Goal: Task Accomplishment & Management: Manage account settings

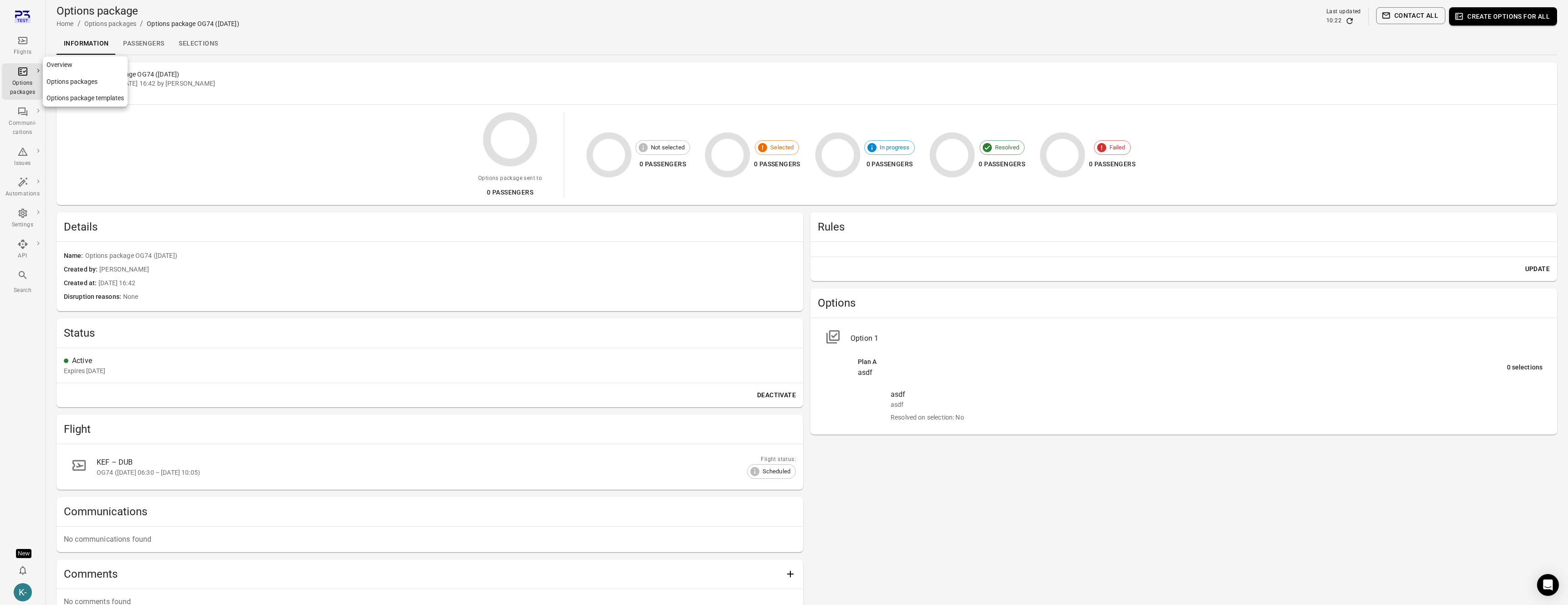
click at [61, 77] on link "Options packages" at bounding box center [85, 82] width 85 height 17
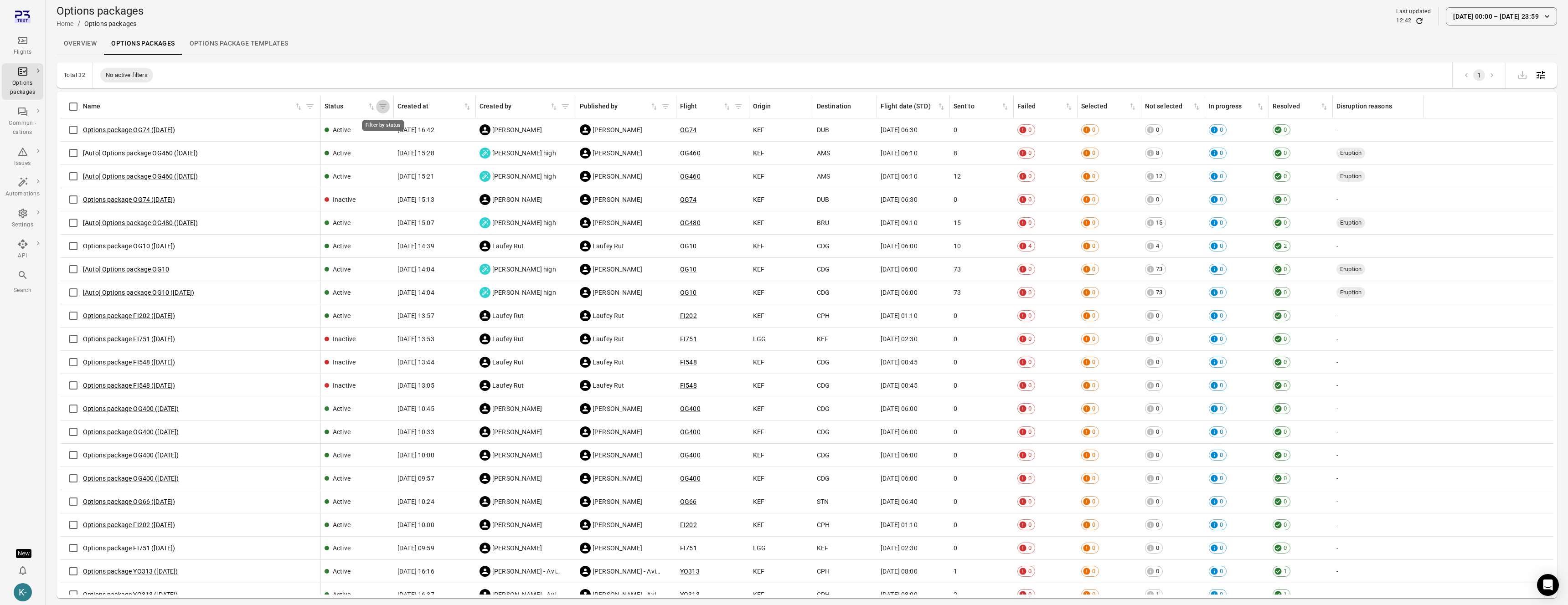
click at [380, 106] on icon "Filter by status" at bounding box center [383, 107] width 9 height 9
click at [396, 164] on body "Flights Options packages Communi-cations Issues Automations Settings API Search…" at bounding box center [784, 317] width 1568 height 635
click at [358, 187] on body "Flights Options packages Communi-cations Issues Automations Settings API Search…" at bounding box center [784, 317] width 1568 height 635
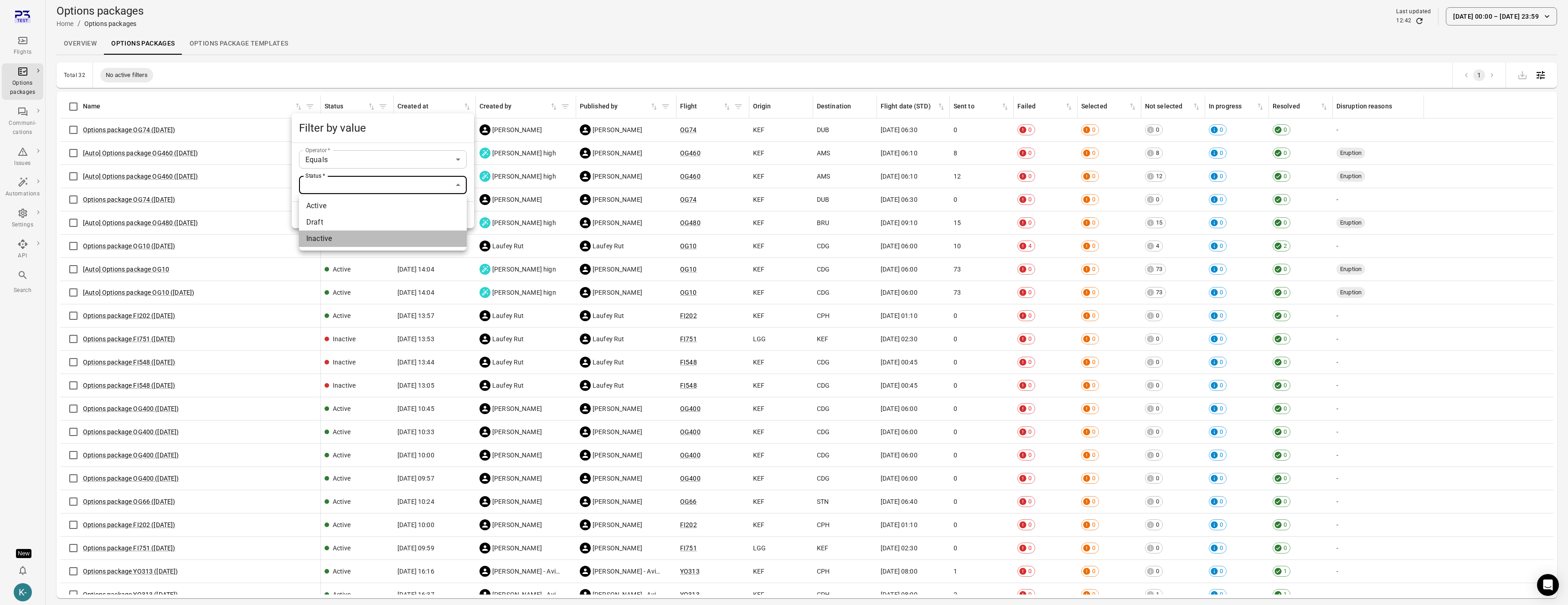
click at [319, 238] on li "Inactive" at bounding box center [383, 239] width 168 height 16
type input "**********"
click at [375, 214] on button "Filter" at bounding box center [382, 215] width 32 height 19
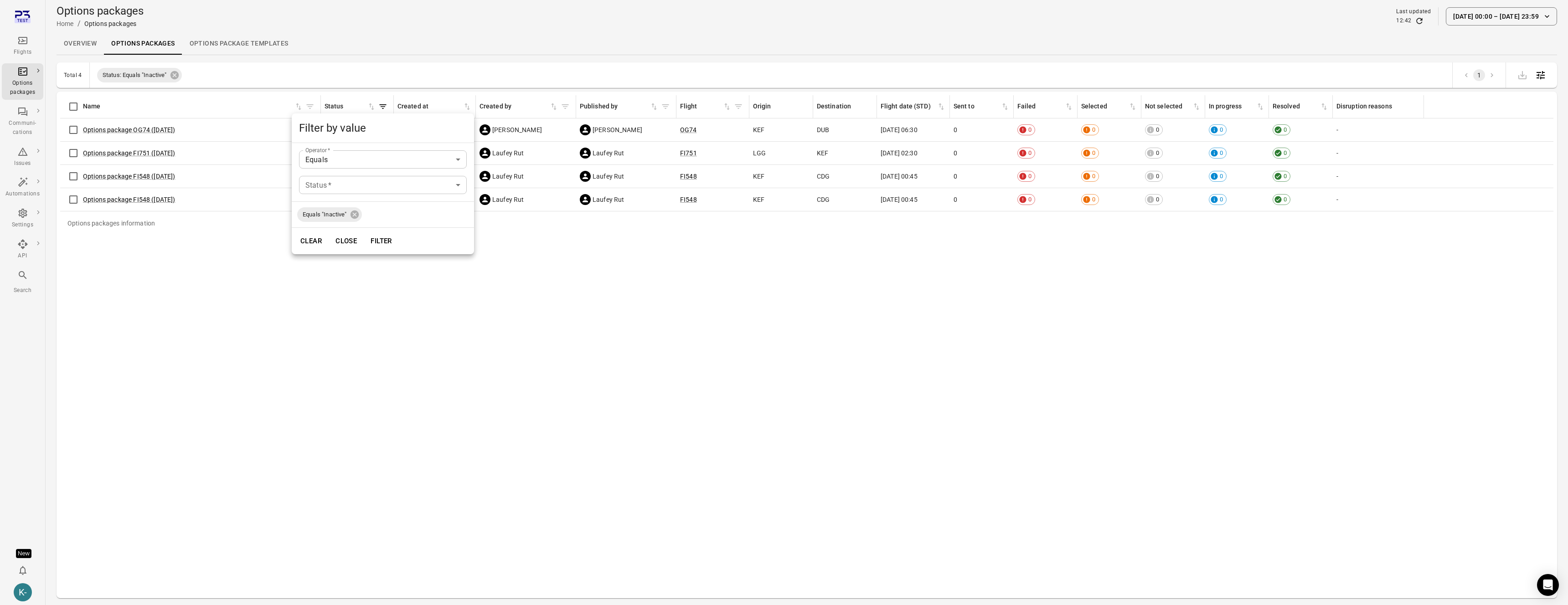
click at [755, 262] on div at bounding box center [784, 302] width 1568 height 605
click at [1474, 16] on button "29 Aug 00:00 – 1 Sep 23:59" at bounding box center [1501, 16] width 111 height 18
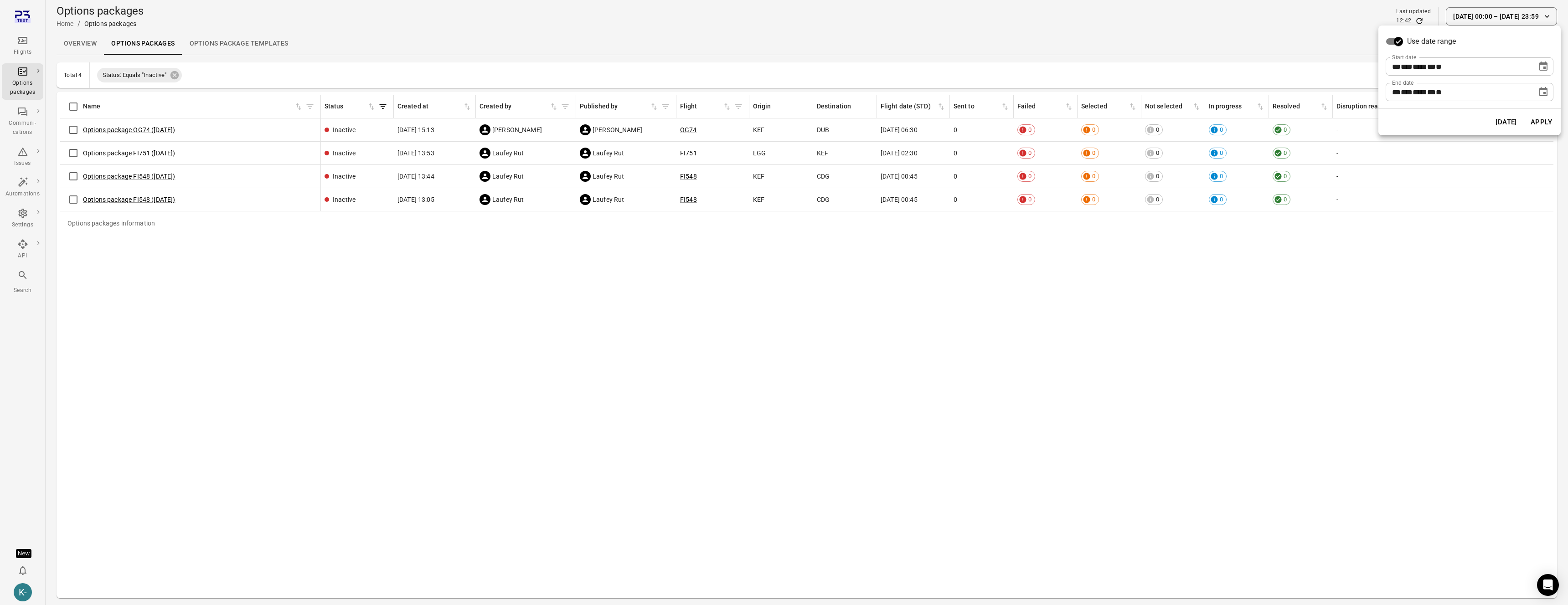
click at [1545, 70] on icon "Choose date, selected date is Aug 29, 2025" at bounding box center [1543, 66] width 8 height 9
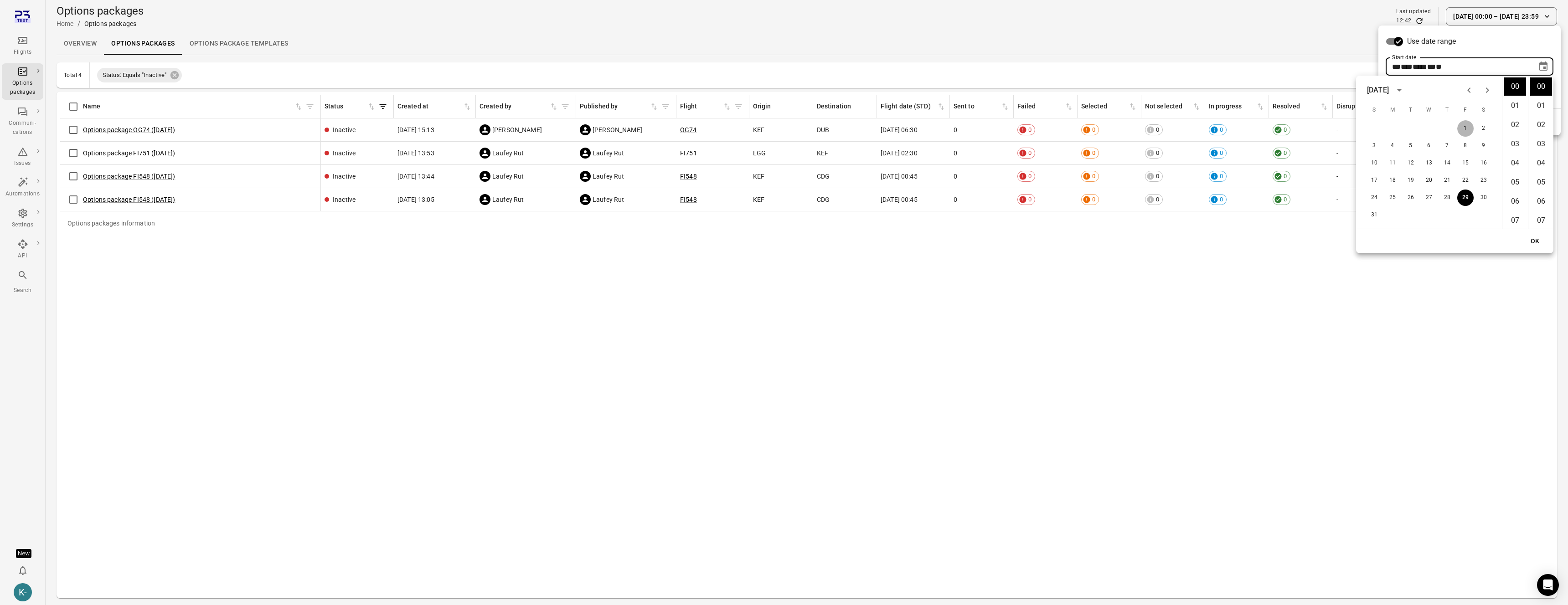
click at [1467, 127] on button "1" at bounding box center [1465, 128] width 16 height 16
click at [1489, 37] on div "Use date range" at bounding box center [1469, 41] width 168 height 17
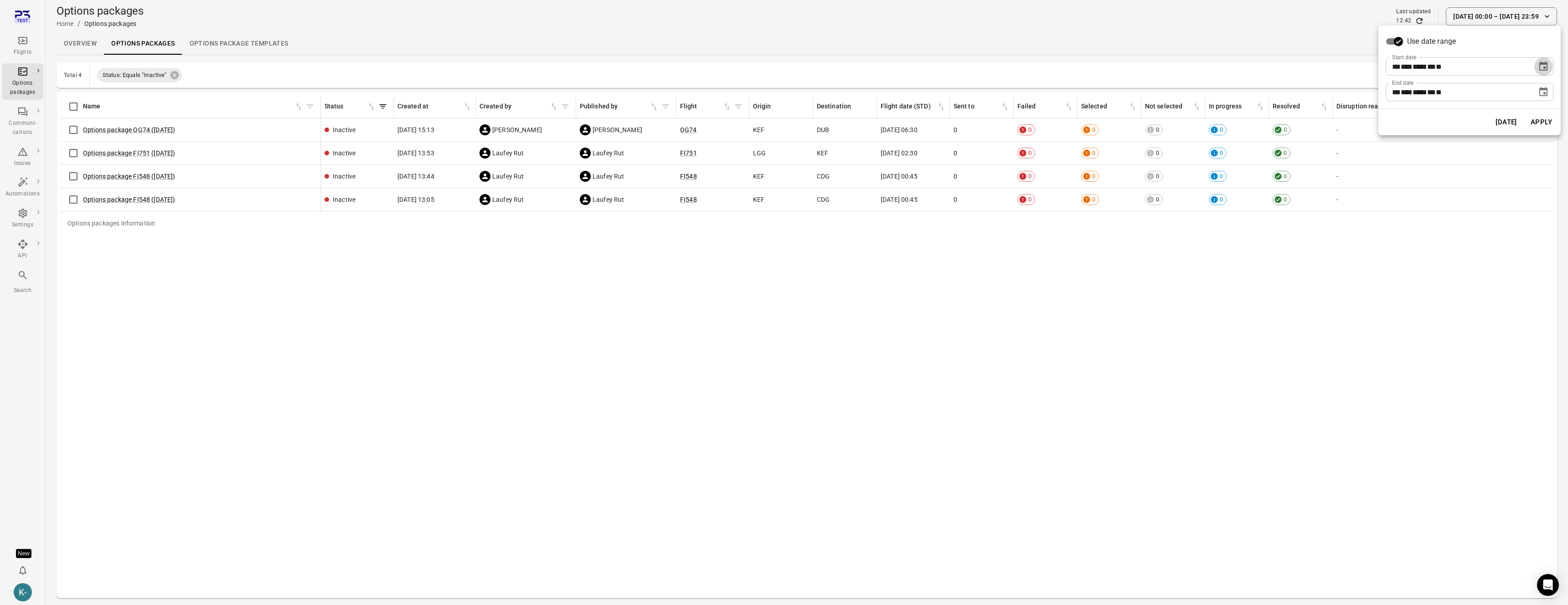
click at [1547, 67] on icon "Choose date, selected date is Aug 1, 2025" at bounding box center [1544, 66] width 11 height 11
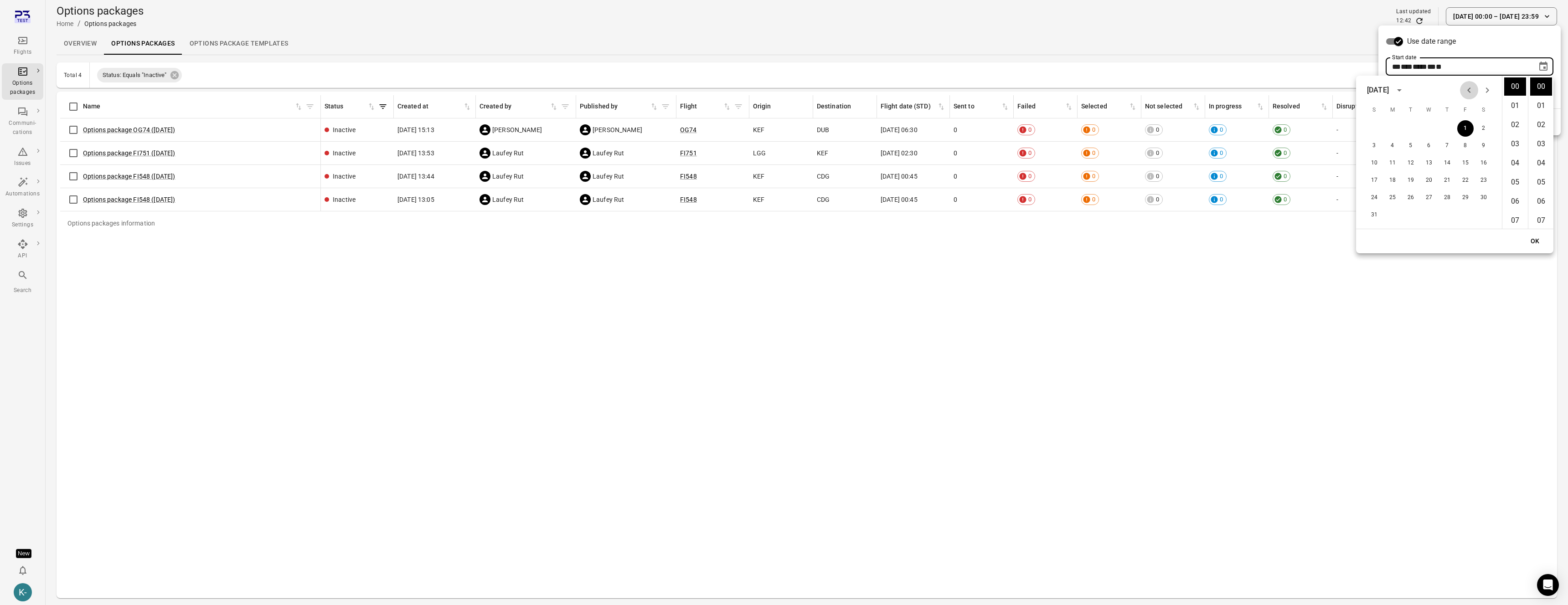
click at [1471, 89] on icon "Previous month" at bounding box center [1469, 90] width 11 height 11
drag, startPoint x: 1377, startPoint y: 126, endPoint x: 1483, endPoint y: 96, distance: 110.2
click at [1377, 126] on button "1" at bounding box center [1374, 128] width 16 height 16
type input "**********"
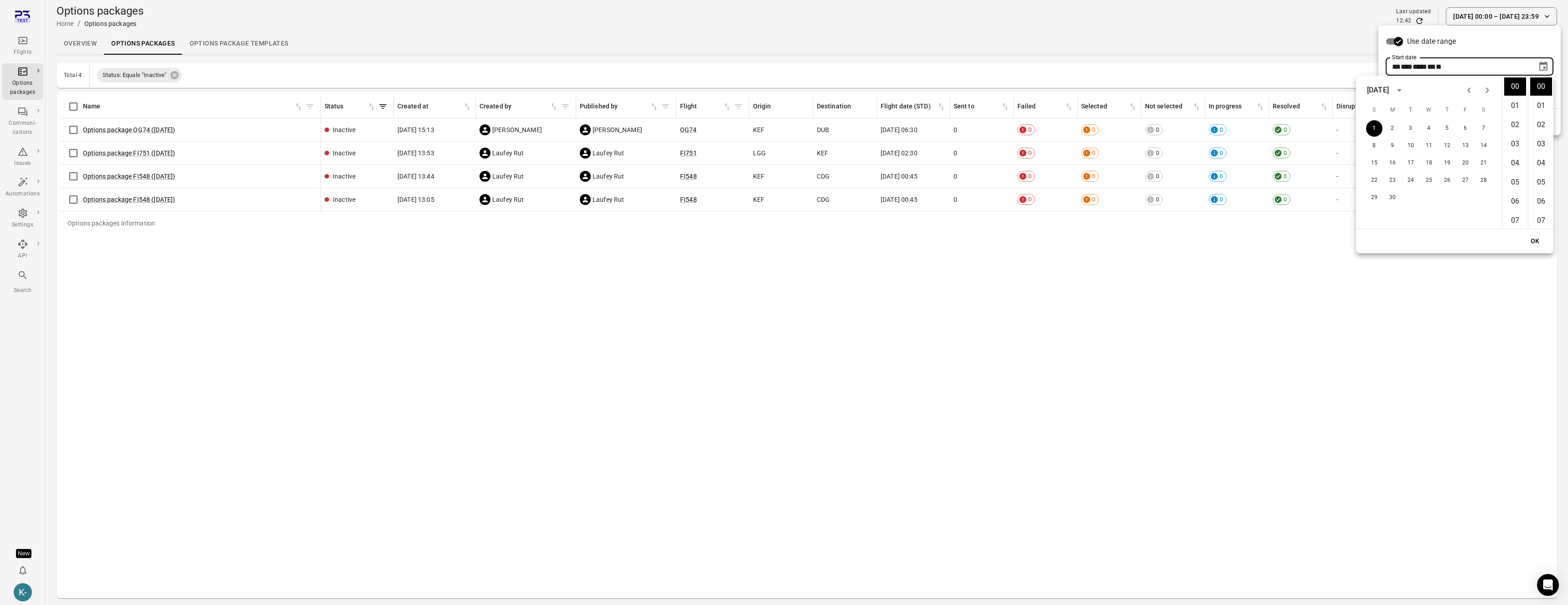
click at [1474, 51] on div "**********" at bounding box center [1469, 67] width 183 height 83
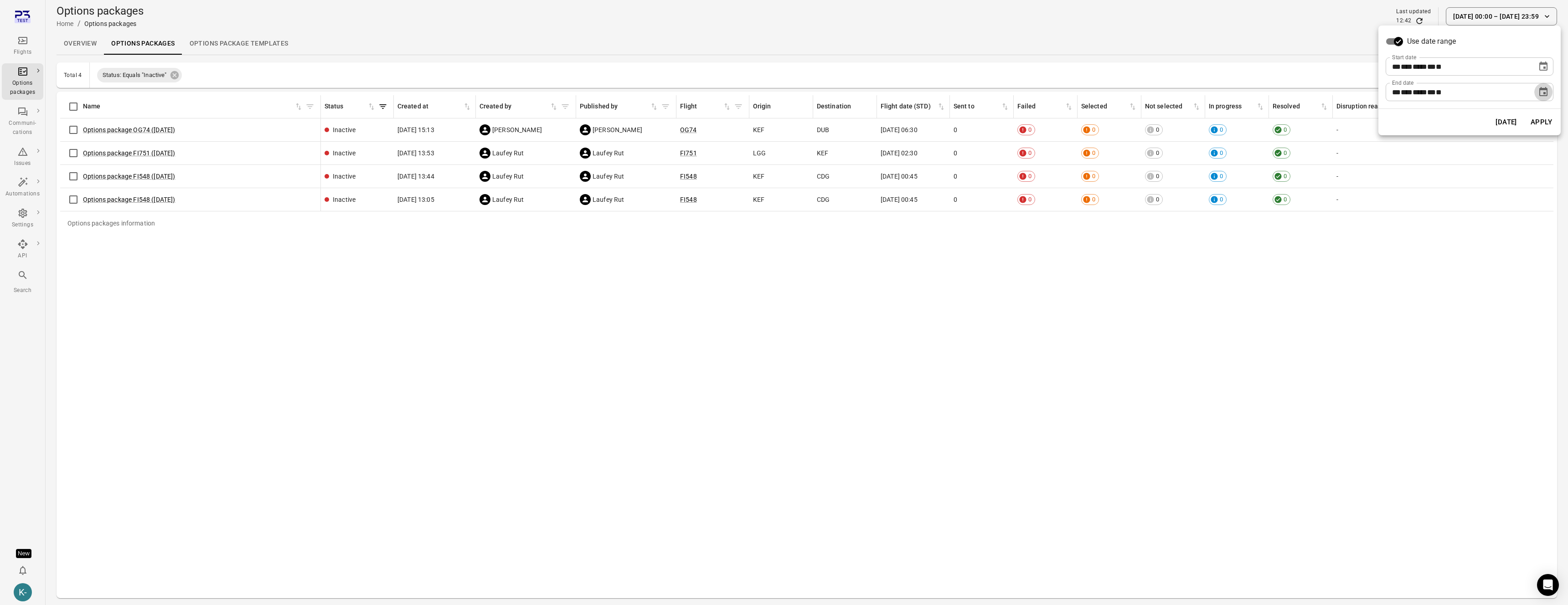
click at [1546, 91] on icon "Choose date, selected date is Sep 1, 2025" at bounding box center [1544, 92] width 11 height 11
click at [1471, 117] on icon "Previous month" at bounding box center [1469, 116] width 11 height 11
click at [1464, 147] on button "1" at bounding box center [1465, 154] width 16 height 16
type input "**********"
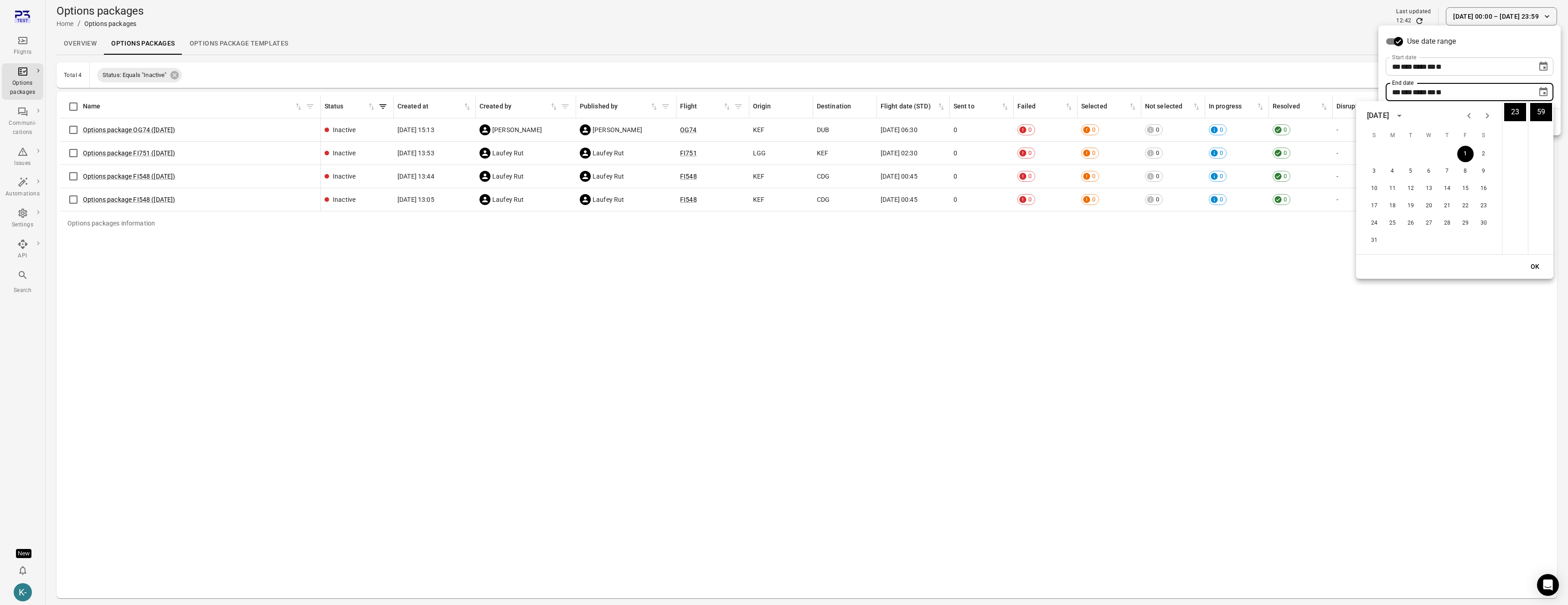
click at [1531, 262] on button "OK" at bounding box center [1535, 267] width 29 height 17
click at [1535, 121] on button "Apply" at bounding box center [1541, 122] width 32 height 19
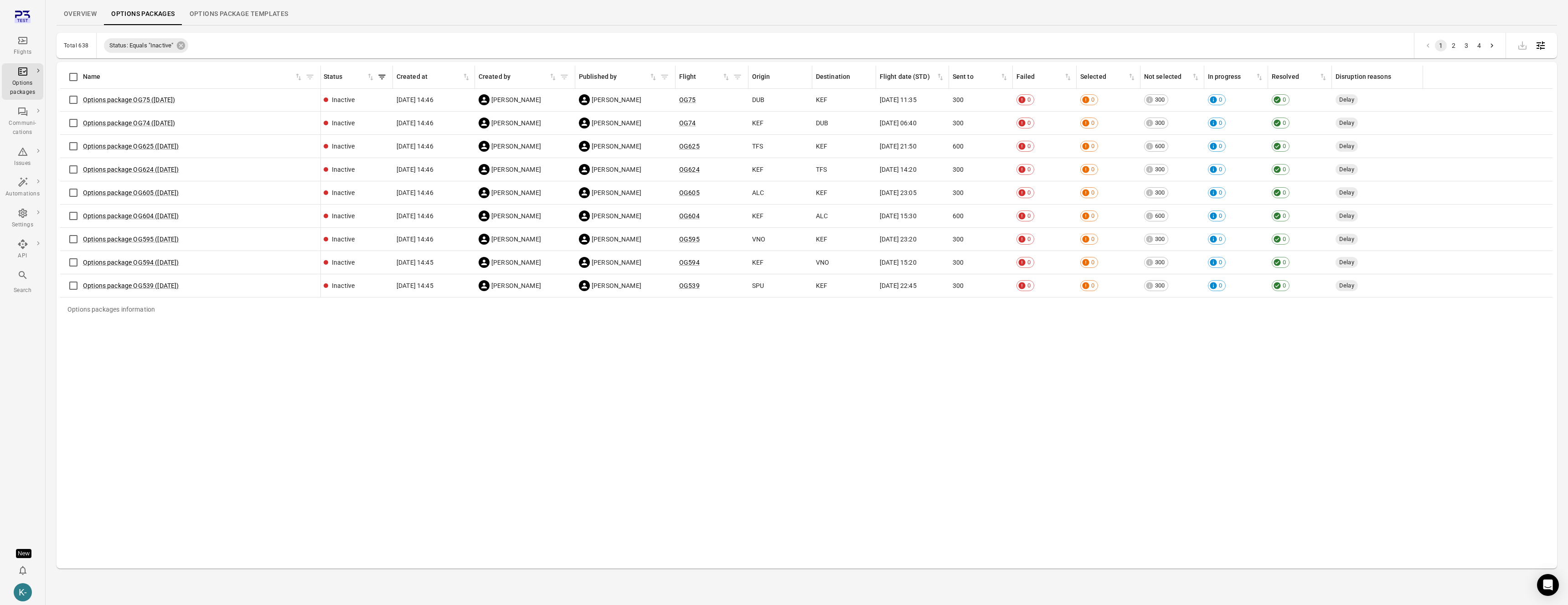
scroll to position [0, 1]
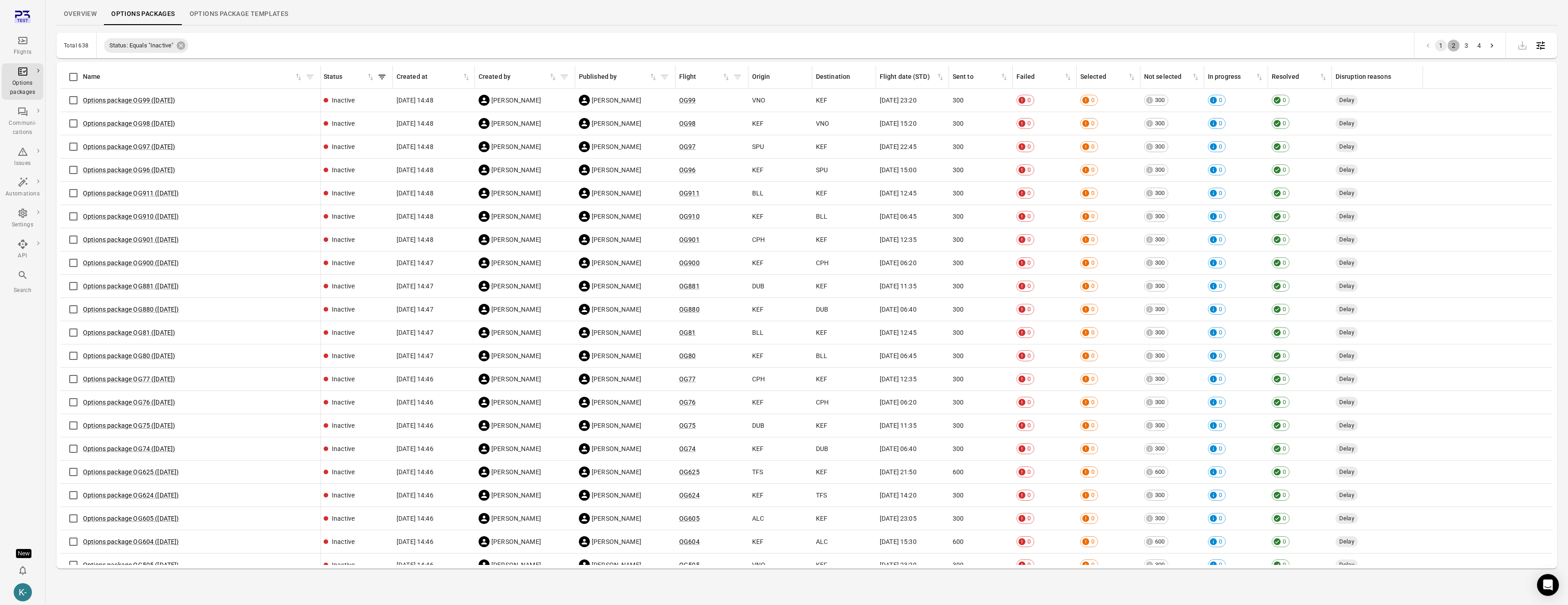
click at [1453, 43] on button "2" at bounding box center [1453, 45] width 12 height 12
click at [1466, 47] on button "3" at bounding box center [1466, 45] width 12 height 12
click at [1478, 47] on button "4" at bounding box center [1479, 45] width 12 height 12
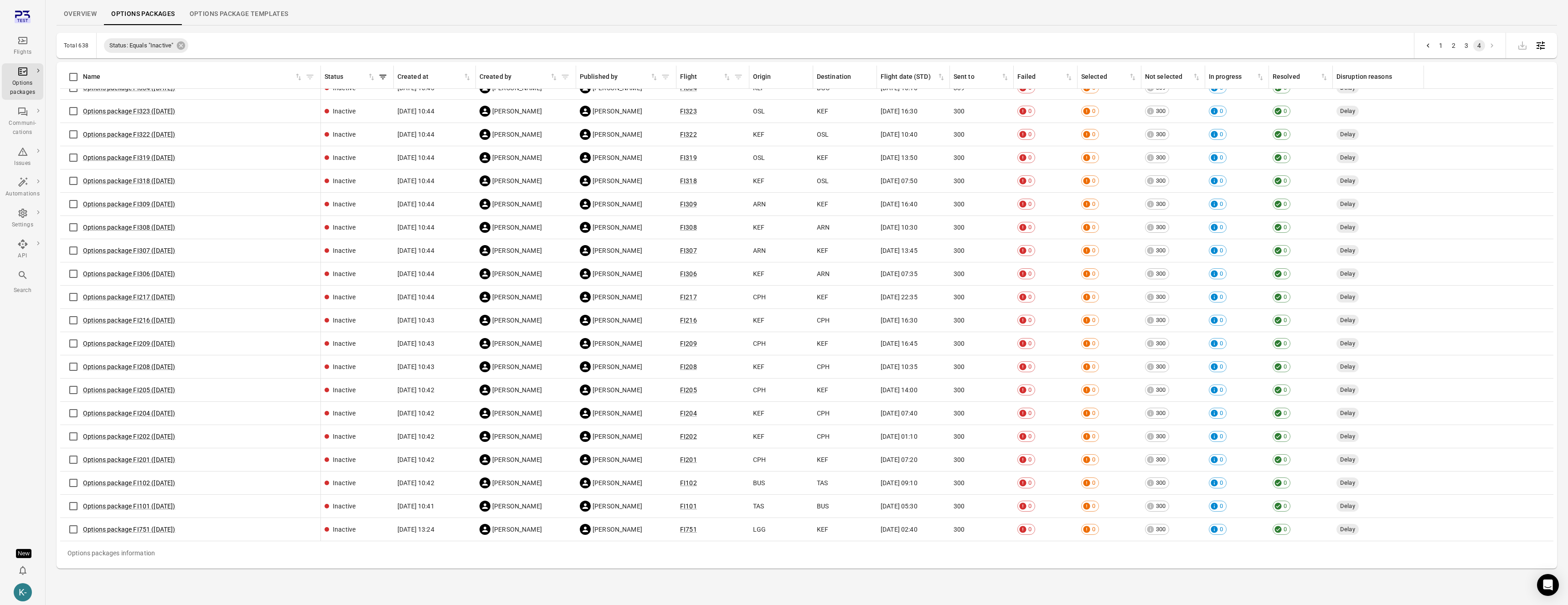
scroll to position [423, 0]
click at [19, 588] on div "K-" at bounding box center [23, 593] width 18 height 18
click at [23, 531] on div at bounding box center [784, 302] width 1568 height 605
click at [25, 553] on div "New" at bounding box center [23, 553] width 15 height 9
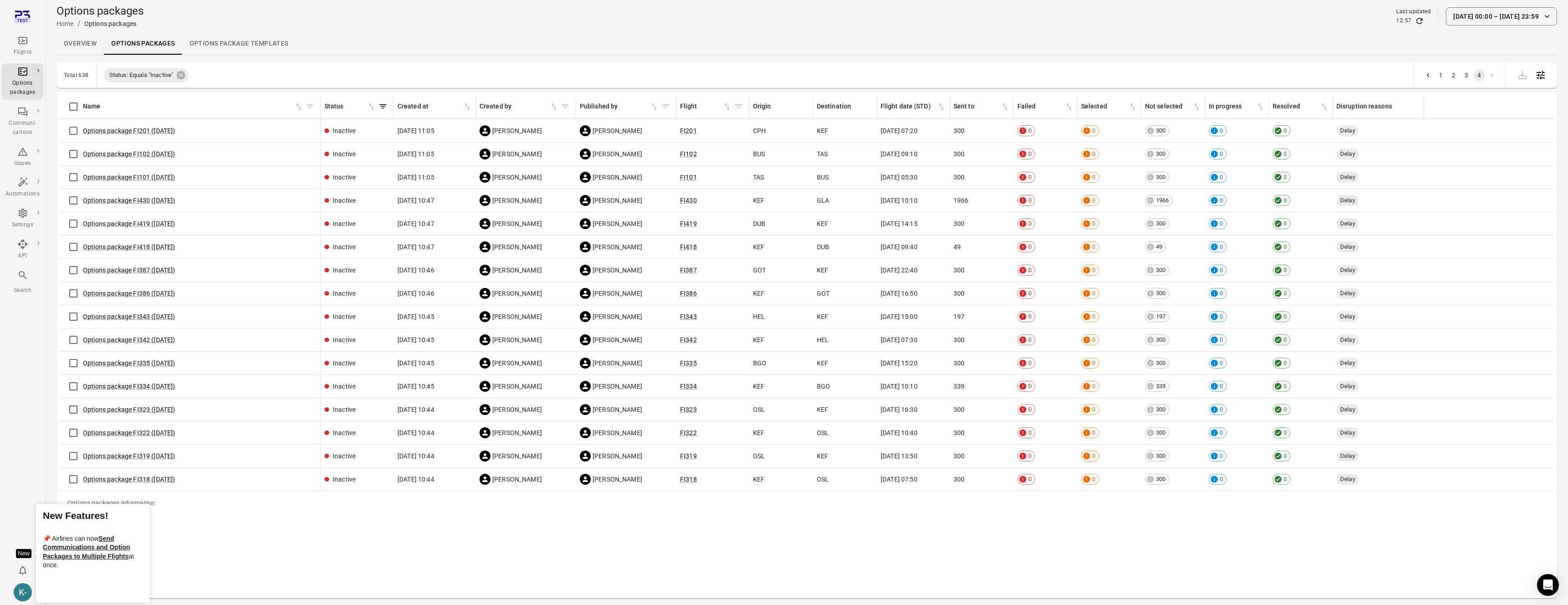
scroll to position [0, 0]
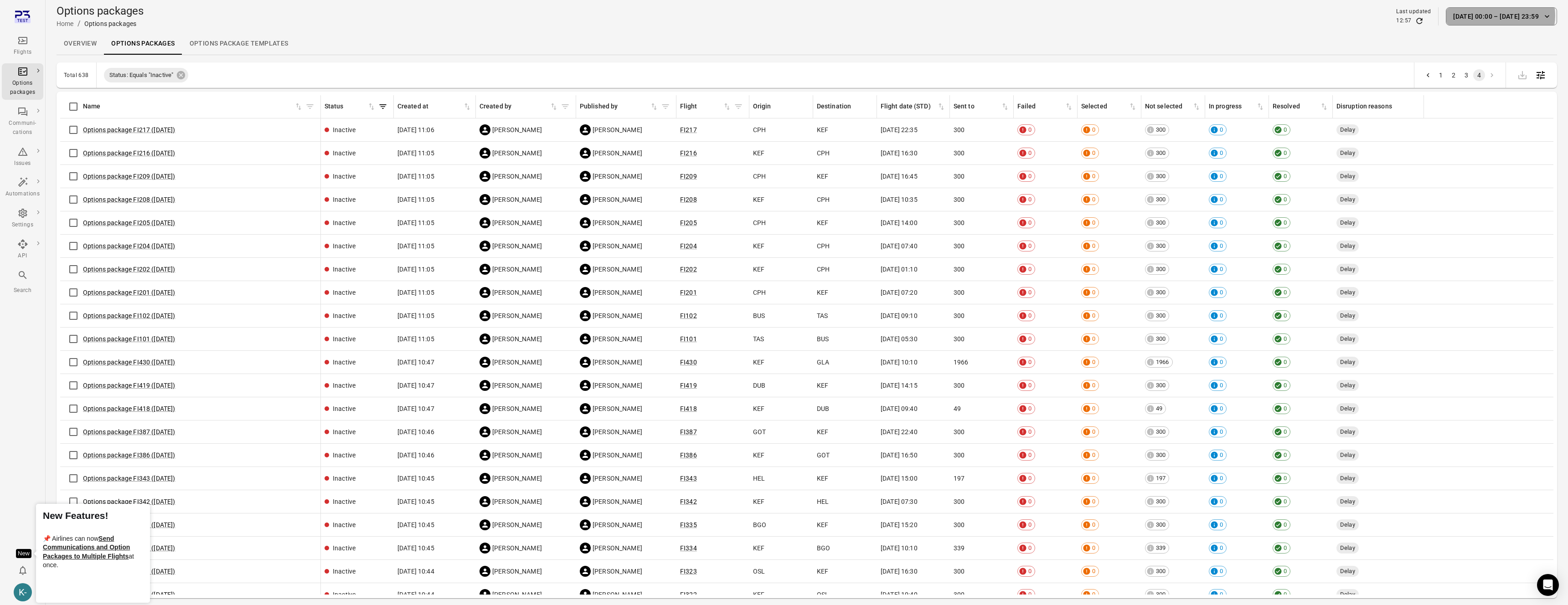
click at [1502, 15] on button "1 Jun 00:00 – 1 Aug 23:59" at bounding box center [1501, 16] width 111 height 18
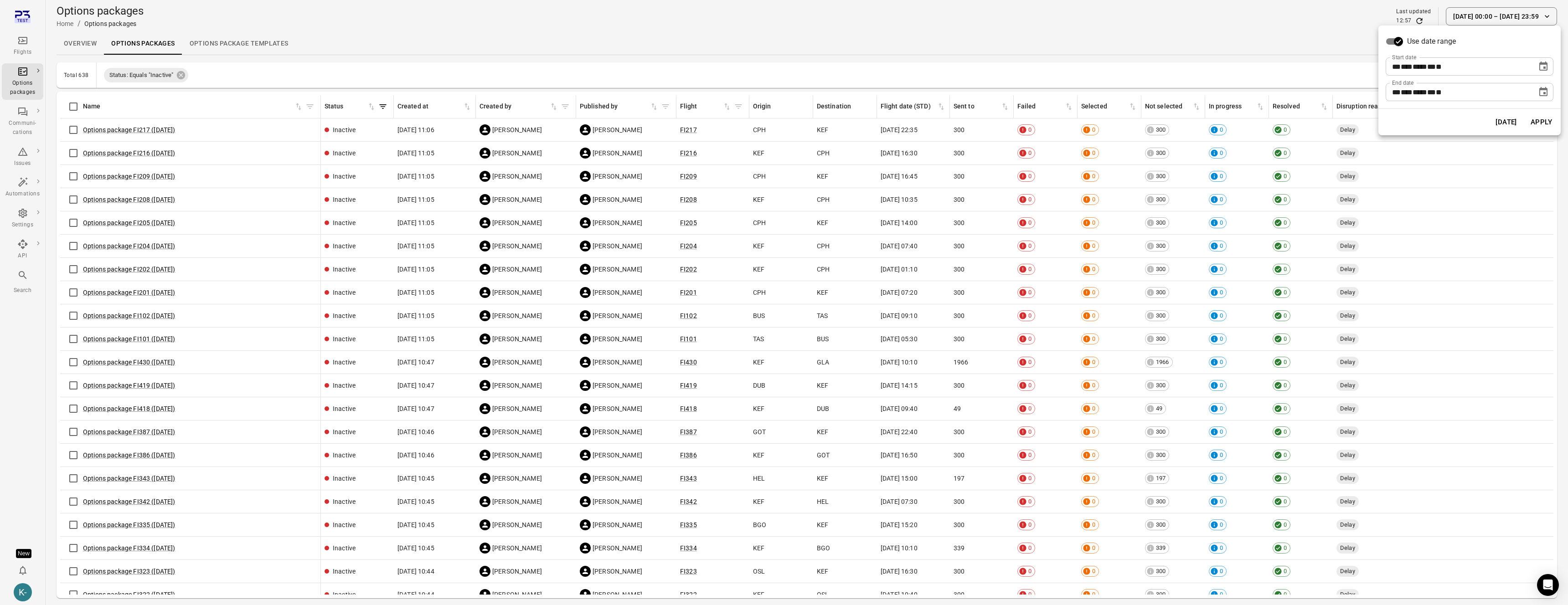
click at [1547, 68] on icon "Choose date, selected date is Jun 1, 2025" at bounding box center [1544, 66] width 11 height 11
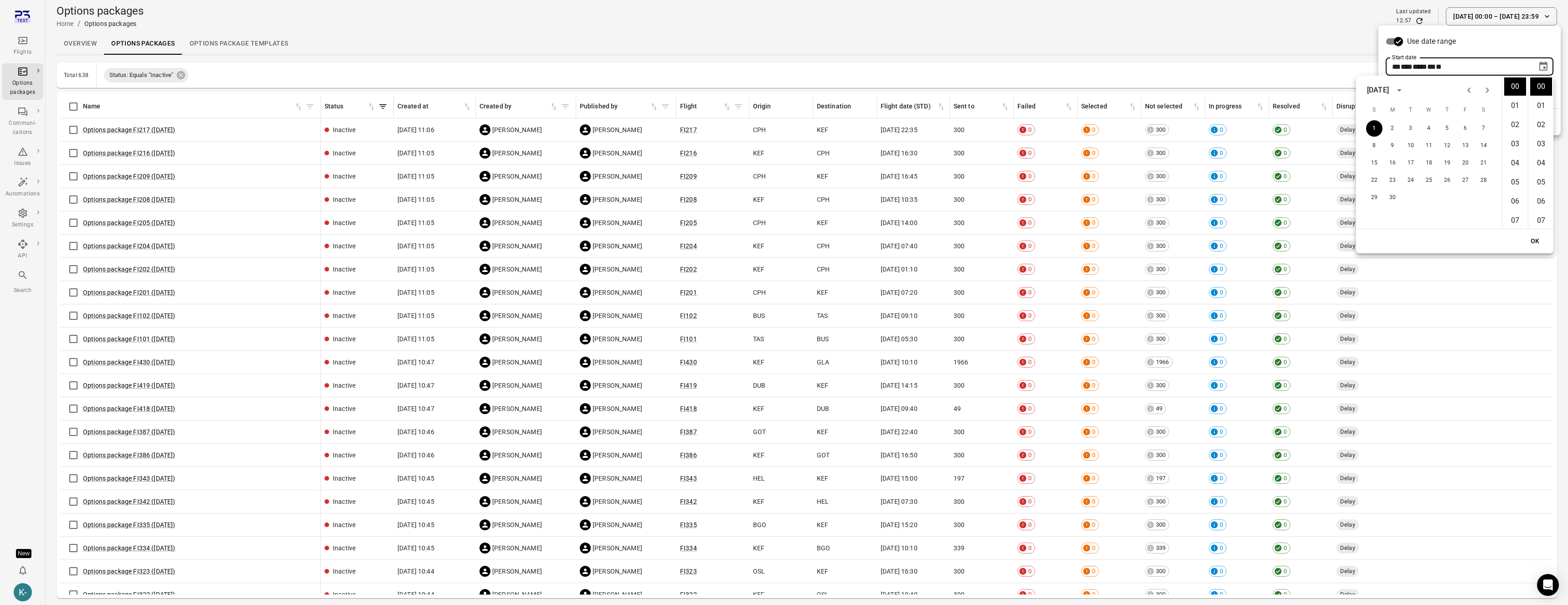
click at [1471, 89] on icon "Previous month" at bounding box center [1469, 90] width 11 height 11
click at [1468, 90] on icon "Previous month" at bounding box center [1469, 90] width 11 height 11
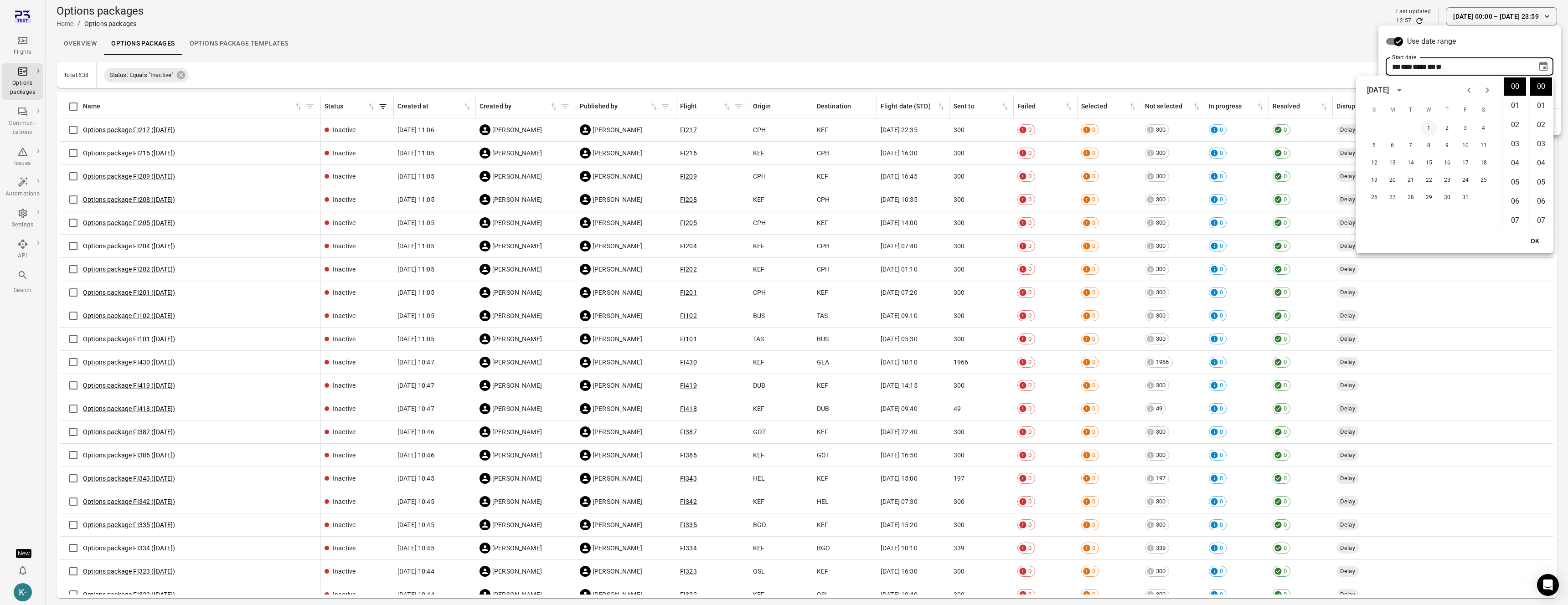
click at [1429, 122] on button "1" at bounding box center [1429, 128] width 16 height 16
type input "**********"
click at [1531, 237] on button "OK" at bounding box center [1535, 242] width 29 height 17
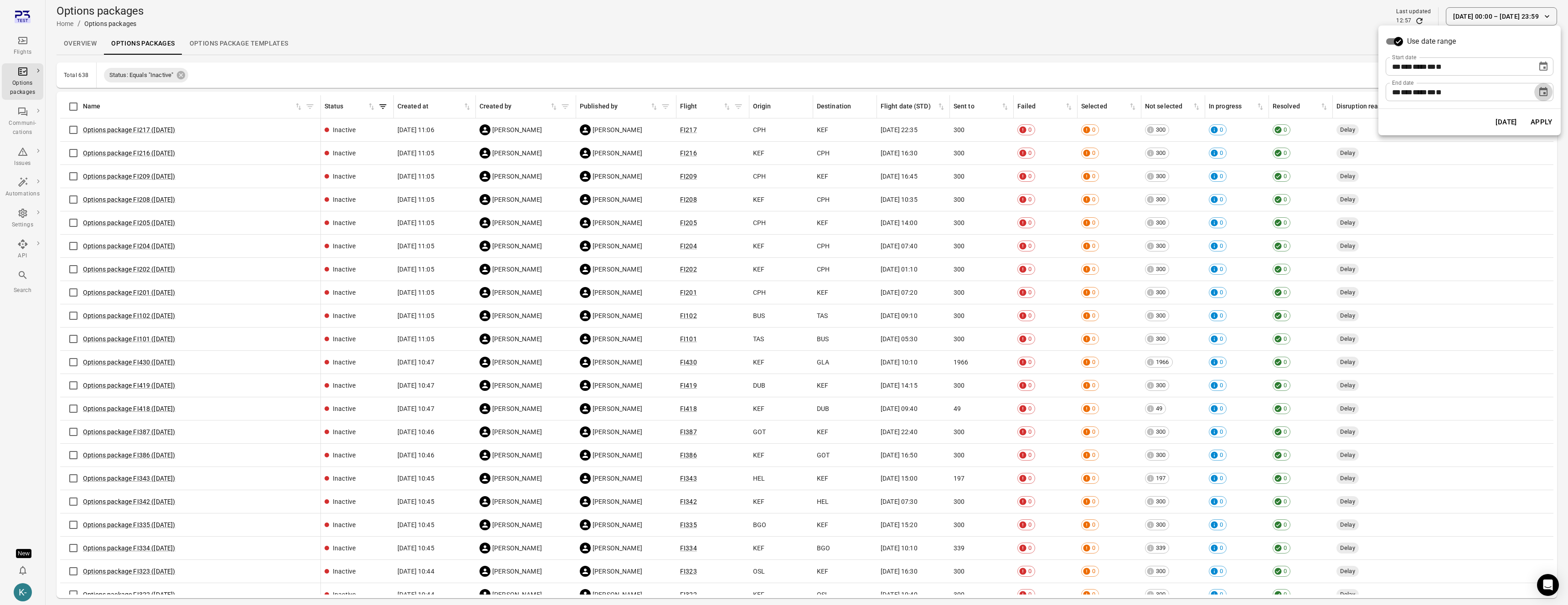
click at [1549, 87] on button "Choose date, selected date is Aug 1, 2025" at bounding box center [1544, 92] width 18 height 18
click at [1467, 112] on icon "Previous month" at bounding box center [1469, 116] width 11 height 11
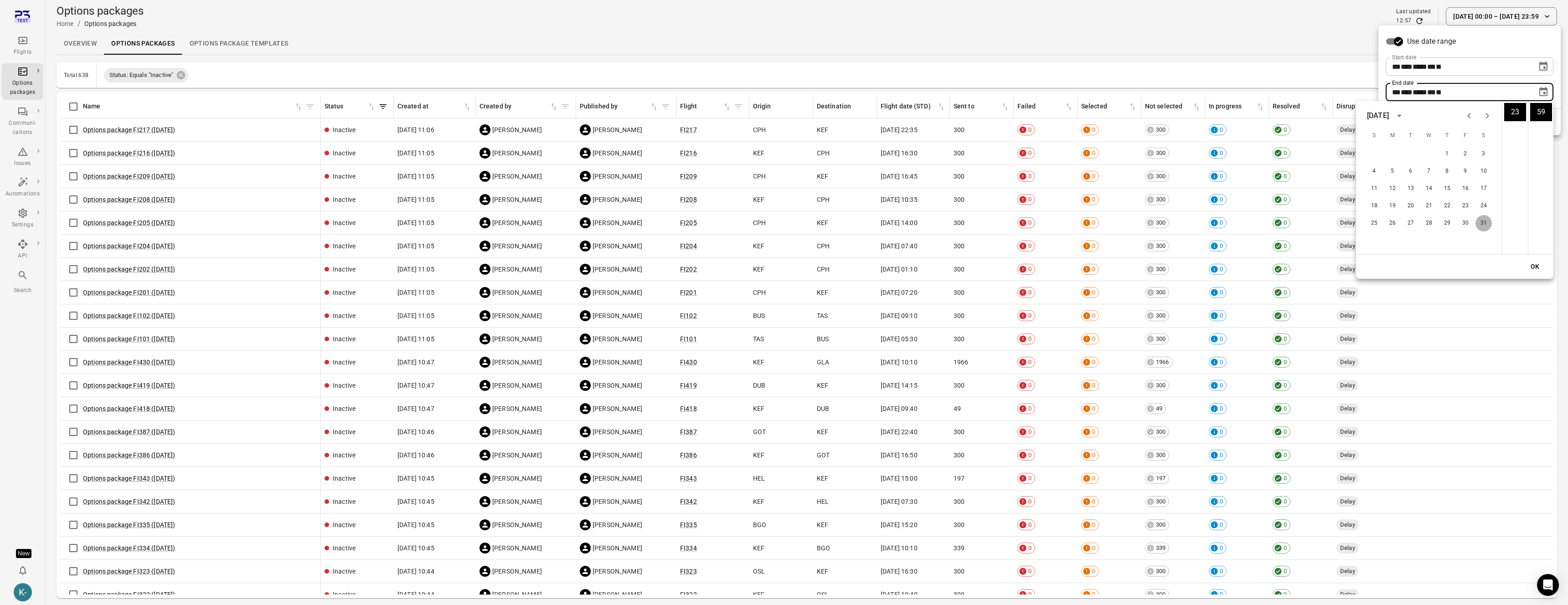
click at [1480, 223] on button "31" at bounding box center [1483, 223] width 16 height 16
type input "**********"
click at [1536, 268] on button "OK" at bounding box center [1535, 267] width 29 height 17
click at [1544, 122] on button "Apply" at bounding box center [1541, 122] width 32 height 19
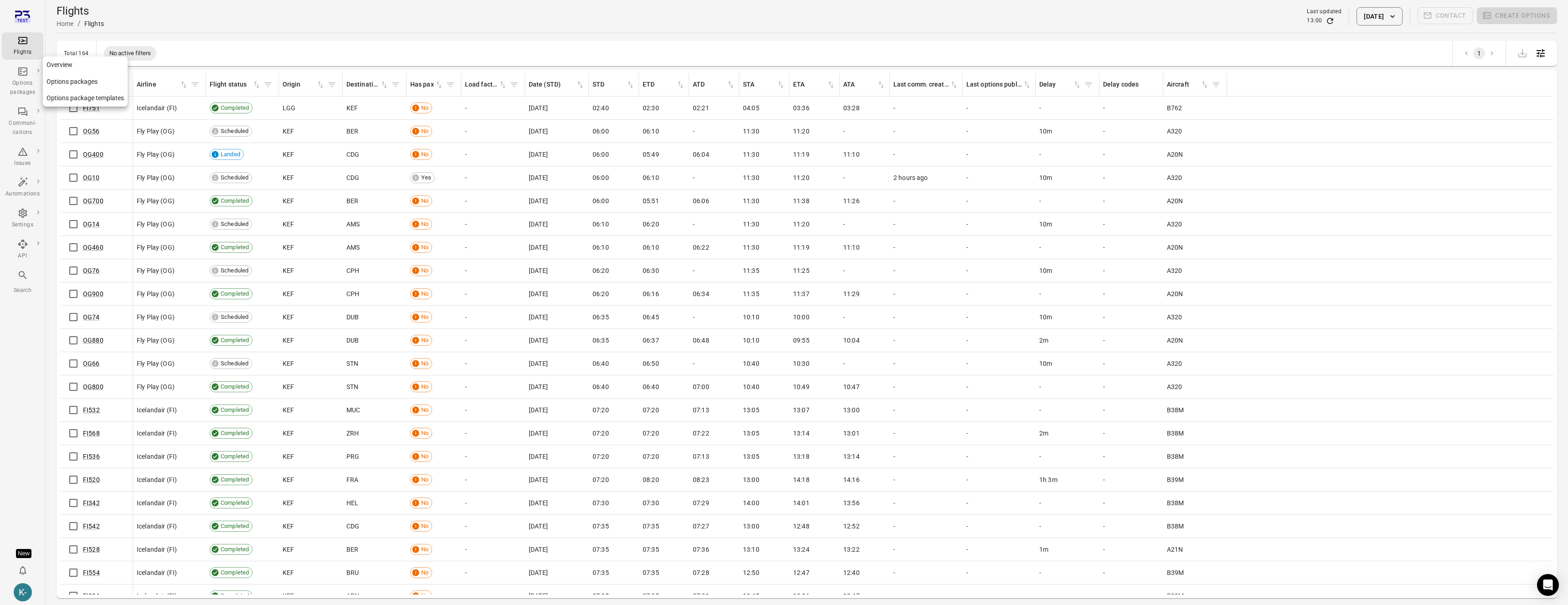
click at [67, 81] on link "Options packages" at bounding box center [85, 82] width 85 height 17
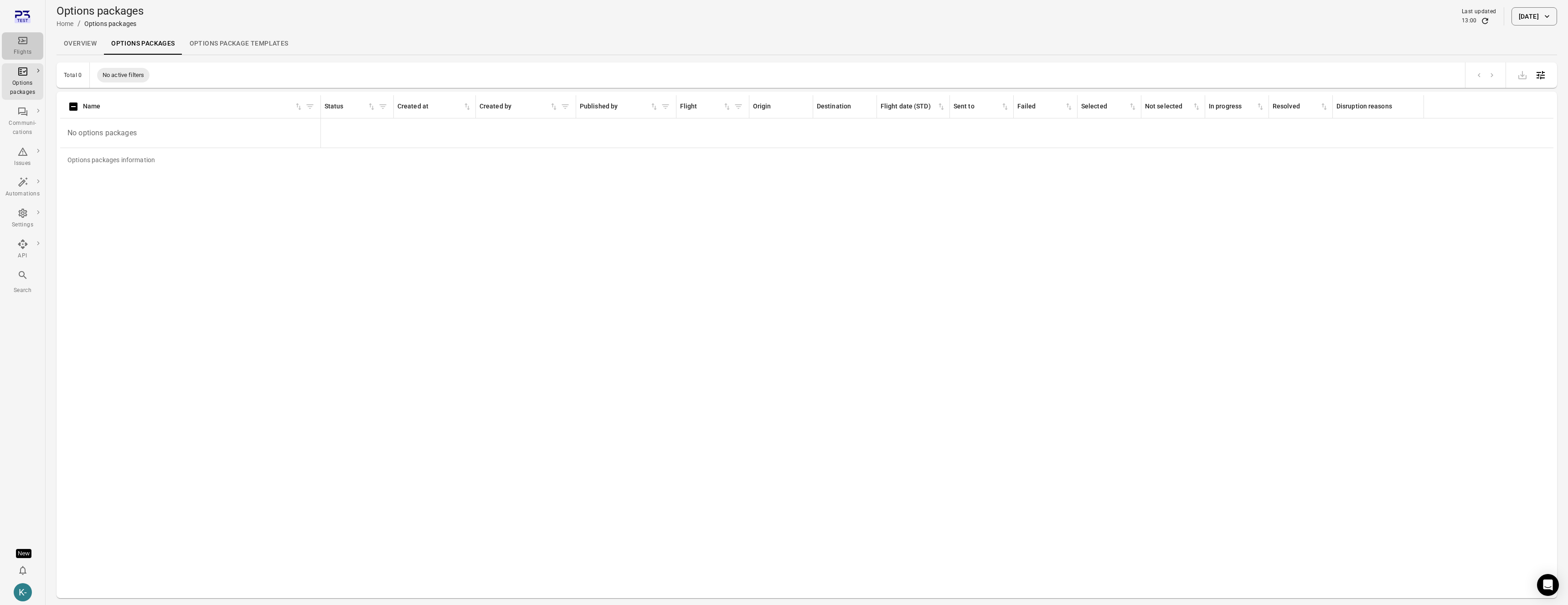
click at [28, 43] on div "Flights" at bounding box center [23, 46] width 34 height 22
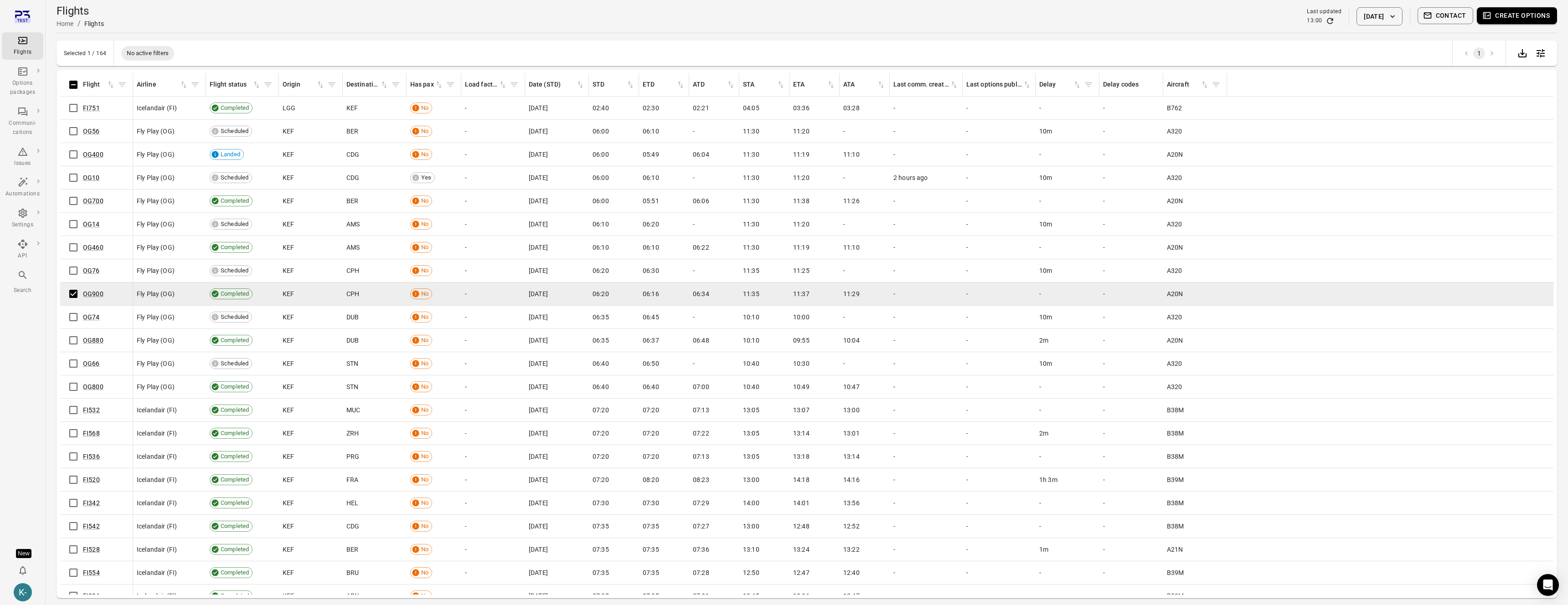
click at [1502, 12] on button "Create options" at bounding box center [1517, 16] width 80 height 17
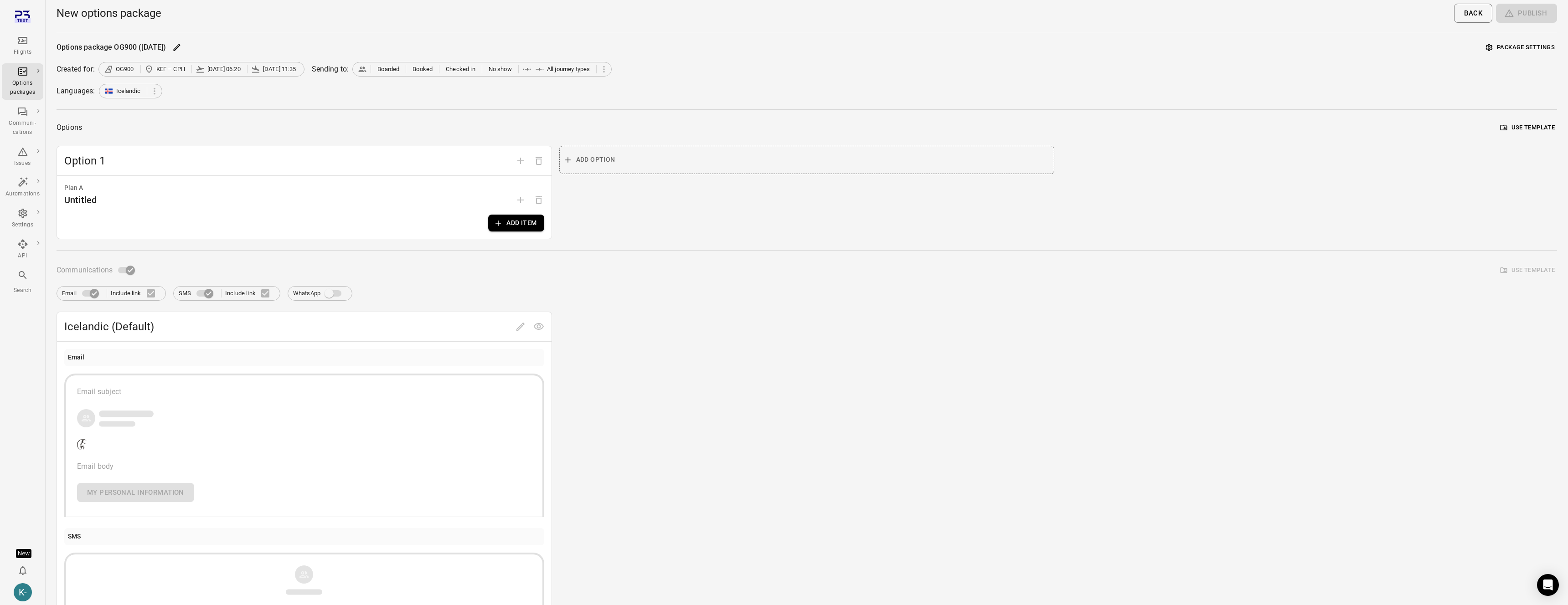
click at [511, 222] on button "Add item" at bounding box center [516, 223] width 55 height 17
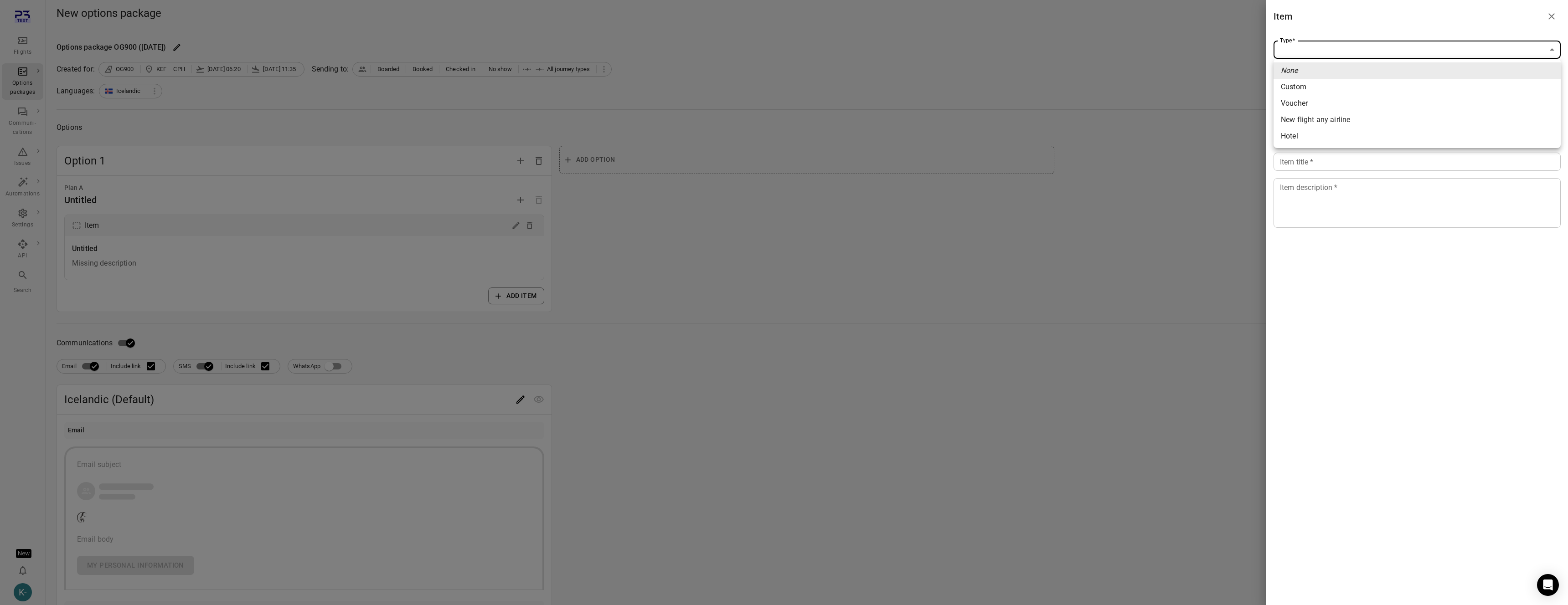
click at [1321, 50] on body "Flights Options packages Communi-cations Issues Automations Settings API Search…" at bounding box center [784, 390] width 1568 height 780
click at [1297, 88] on span "Custom" at bounding box center [1417, 87] width 273 height 11
type input "******"
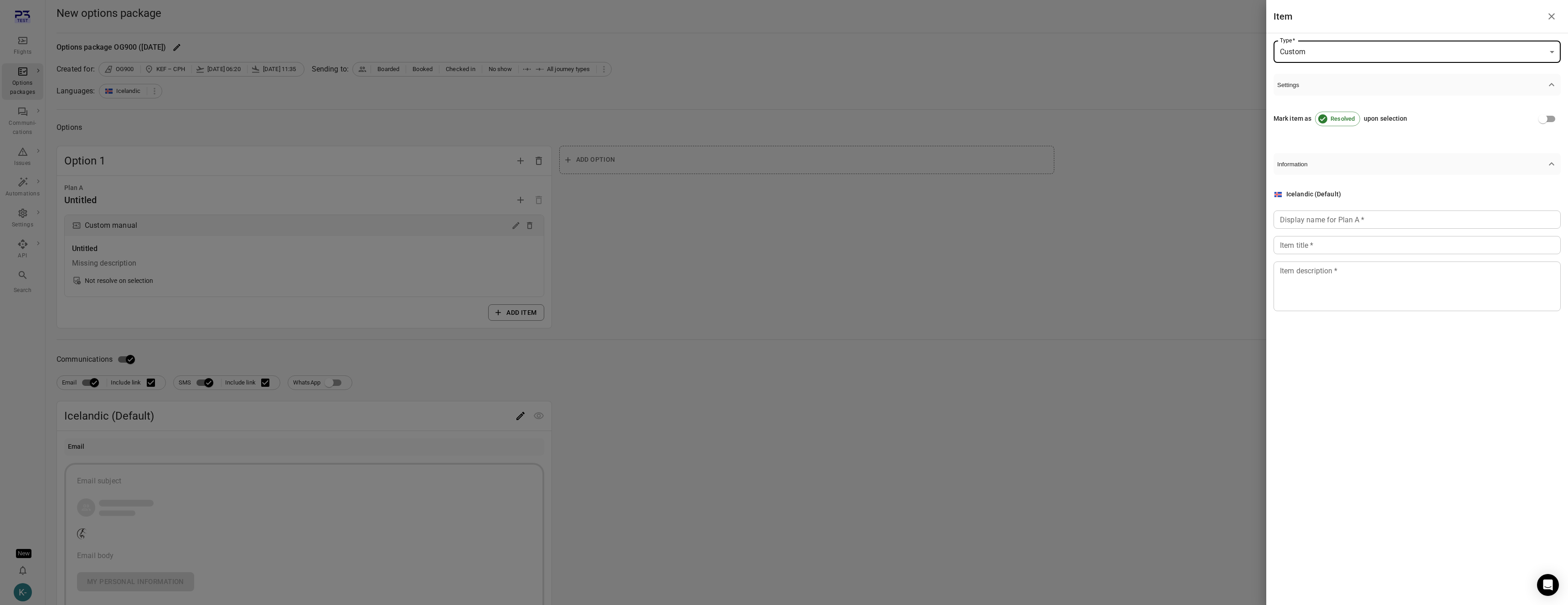
click at [1300, 222] on input "Display name for Plan A   *" at bounding box center [1417, 220] width 287 height 18
type input "****"
click at [1302, 248] on input "Item title   *" at bounding box center [1417, 245] width 287 height 18
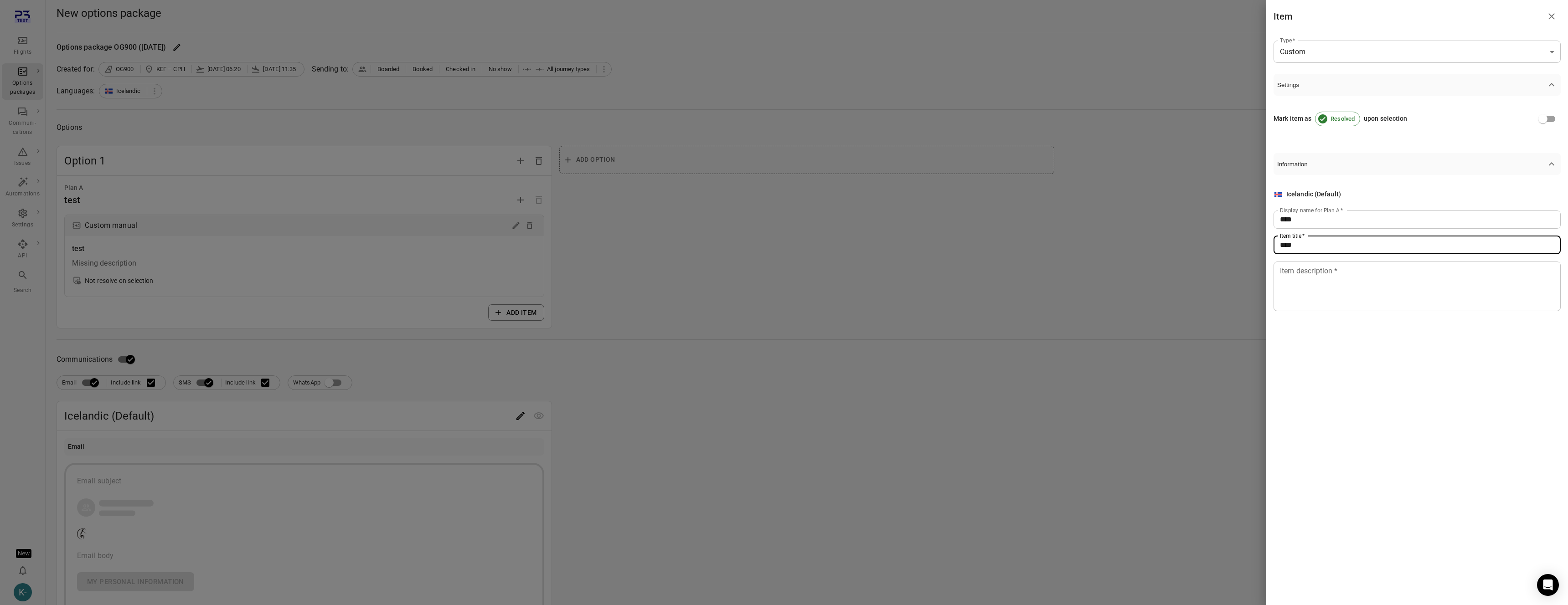
type input "****"
click at [1301, 296] on textarea "Item description   *" at bounding box center [1417, 286] width 275 height 42
type textarea "****"
click at [1180, 278] on div at bounding box center [784, 302] width 1568 height 605
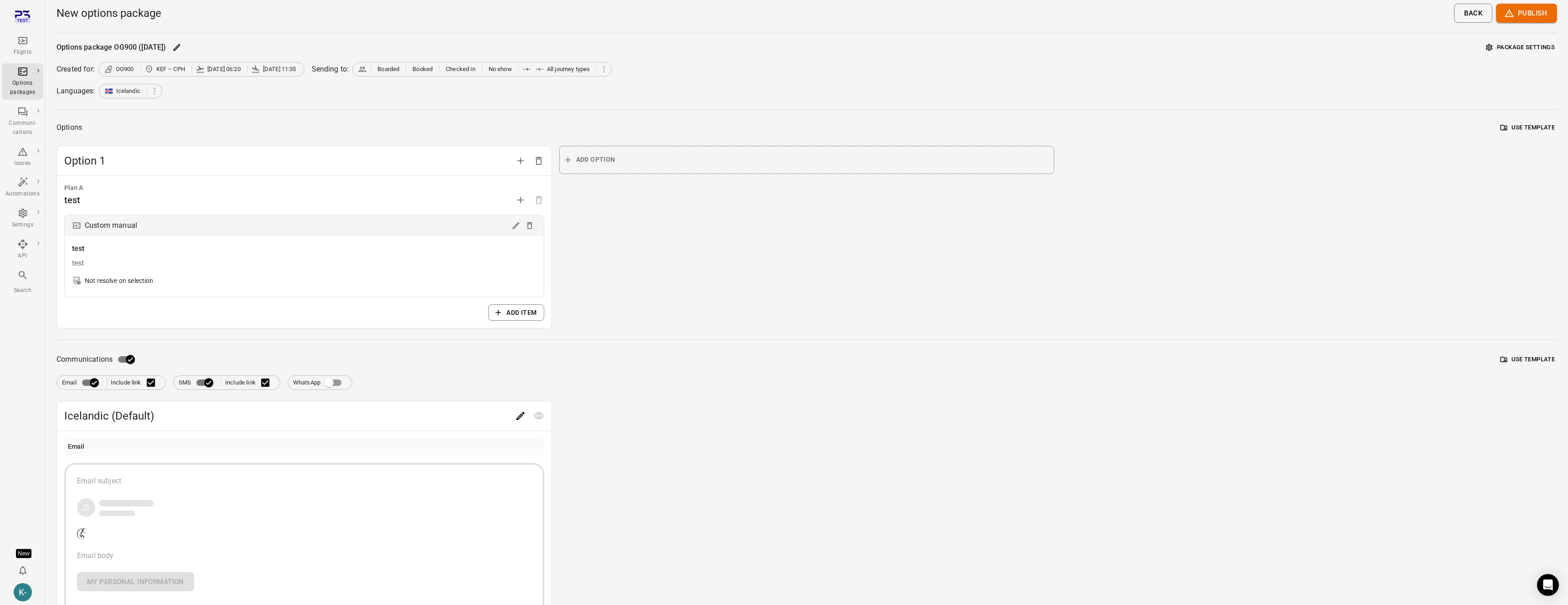
click at [1534, 46] on button "Package settings" at bounding box center [1520, 47] width 74 height 14
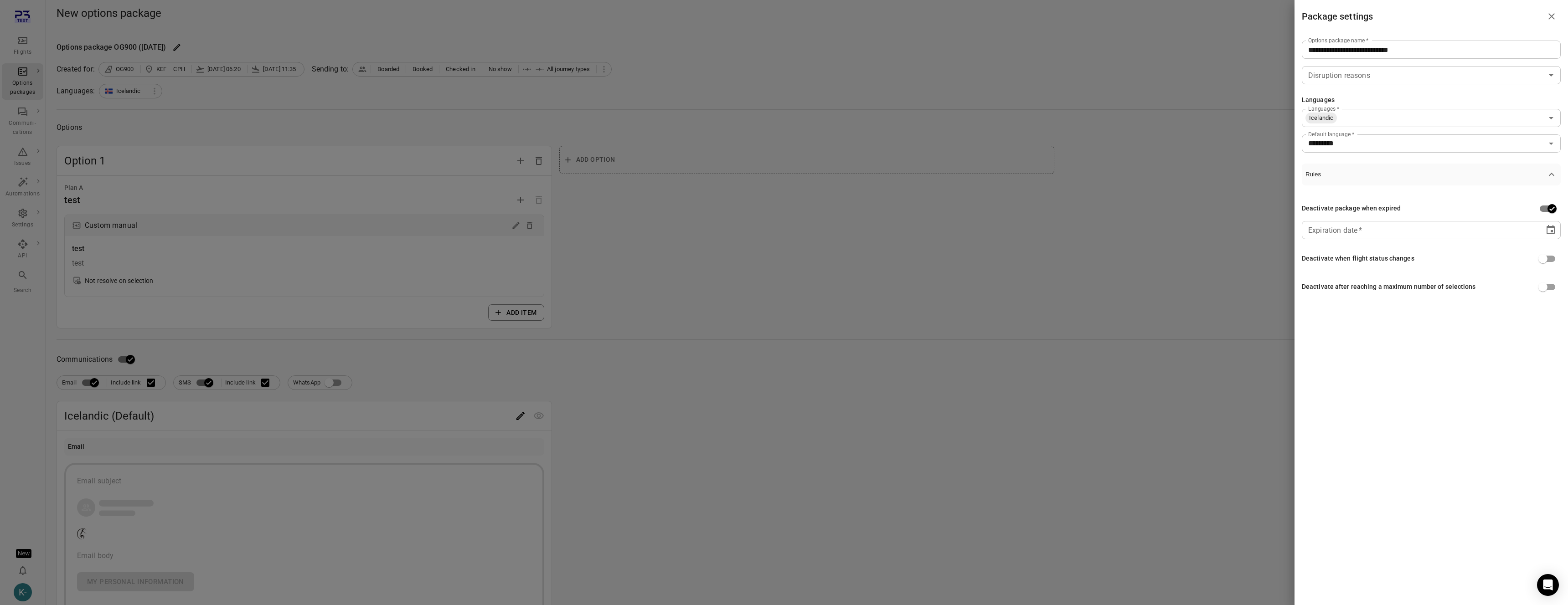
click at [1514, 229] on div "** **** **** ** * **" at bounding box center [1423, 230] width 229 height 18
click at [1558, 230] on button "Choose date" at bounding box center [1551, 230] width 18 height 18
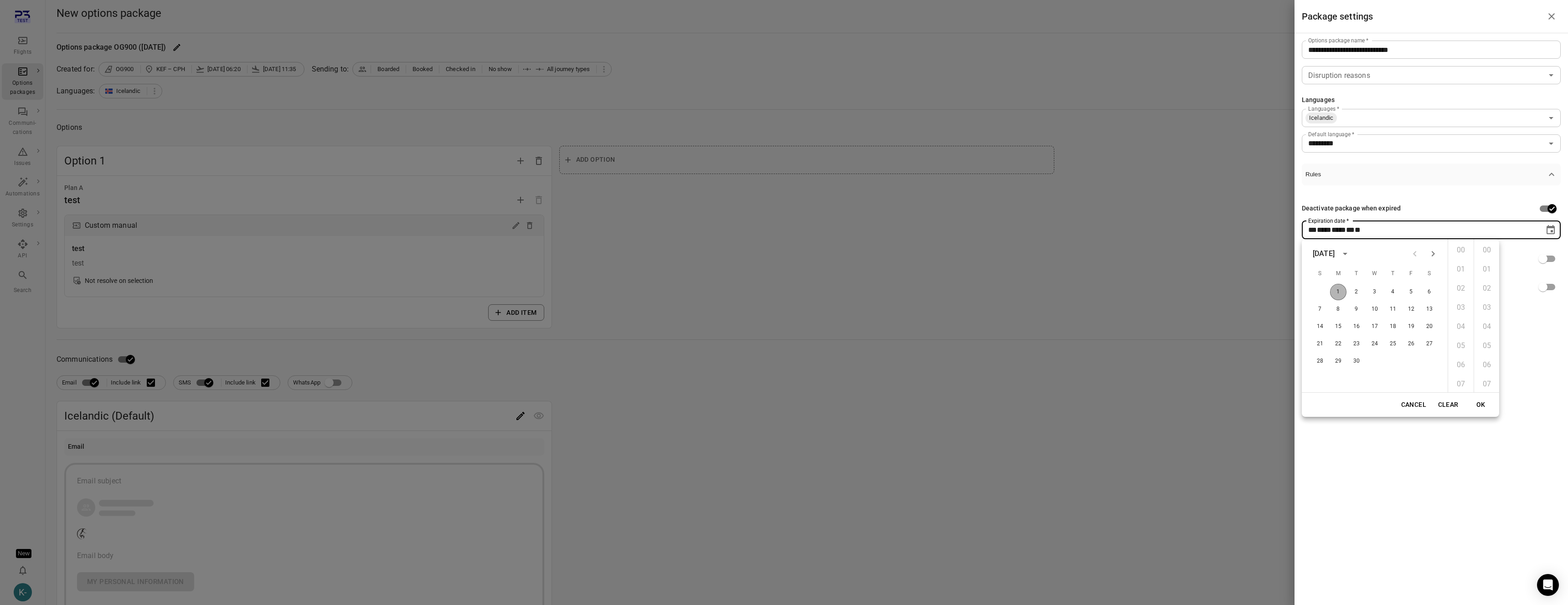
click at [1339, 289] on button "1" at bounding box center [1338, 292] width 16 height 16
click at [1460, 291] on li "13" at bounding box center [1461, 289] width 22 height 18
click at [1487, 291] on li "02" at bounding box center [1487, 289] width 22 height 18
type input "**********"
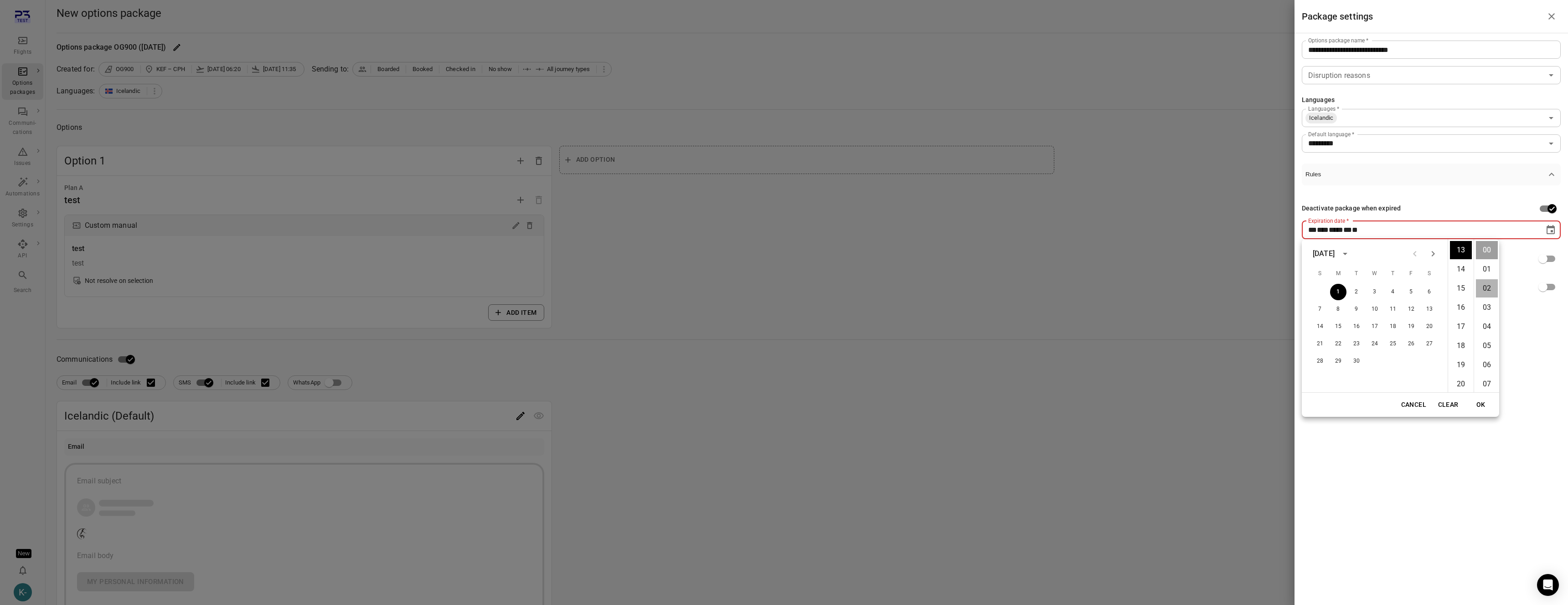
scroll to position [38, 0]
click at [1471, 404] on button "OK" at bounding box center [1481, 405] width 29 height 17
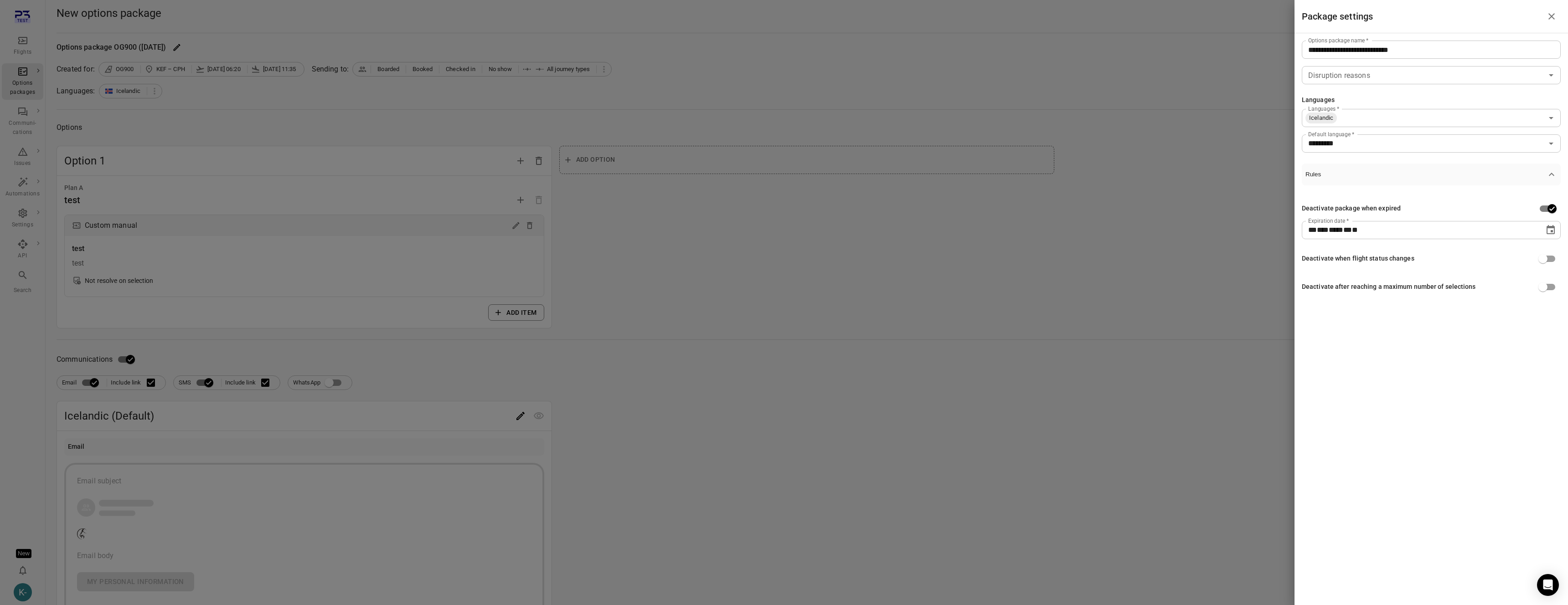
click at [998, 343] on div at bounding box center [784, 302] width 1568 height 605
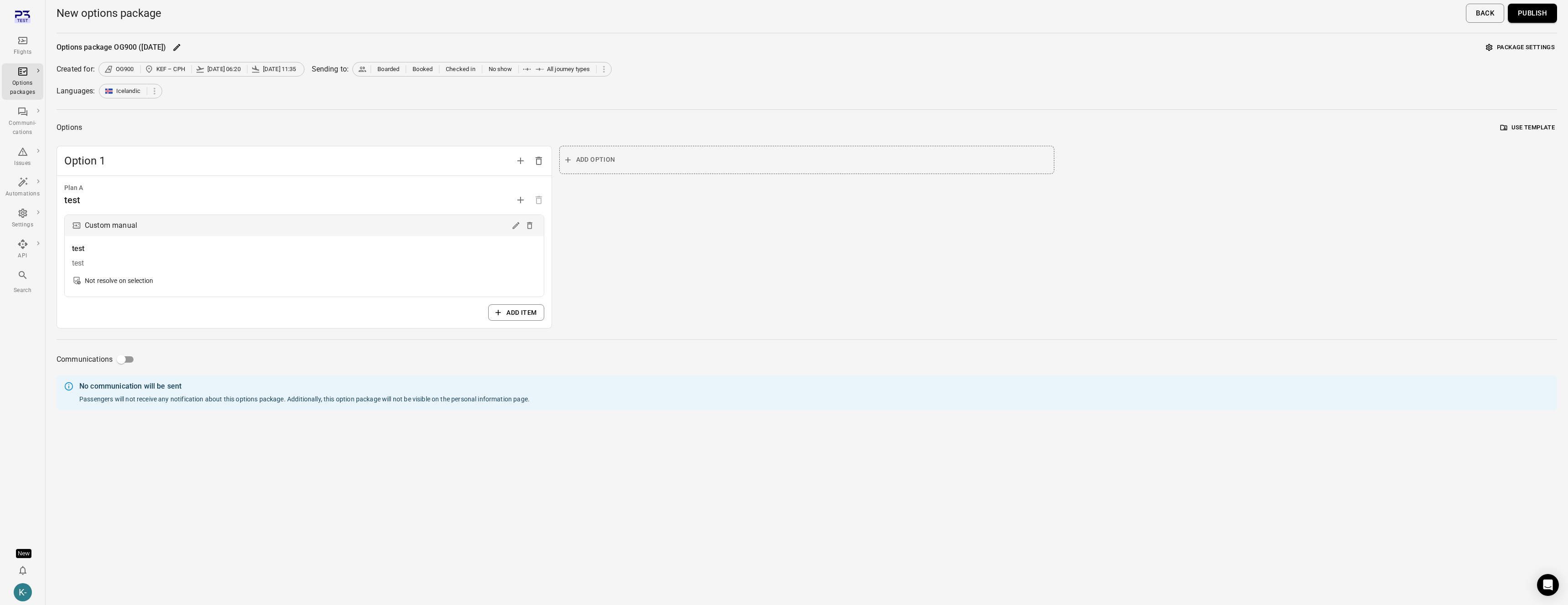
click at [1542, 13] on button "Publish" at bounding box center [1532, 13] width 49 height 19
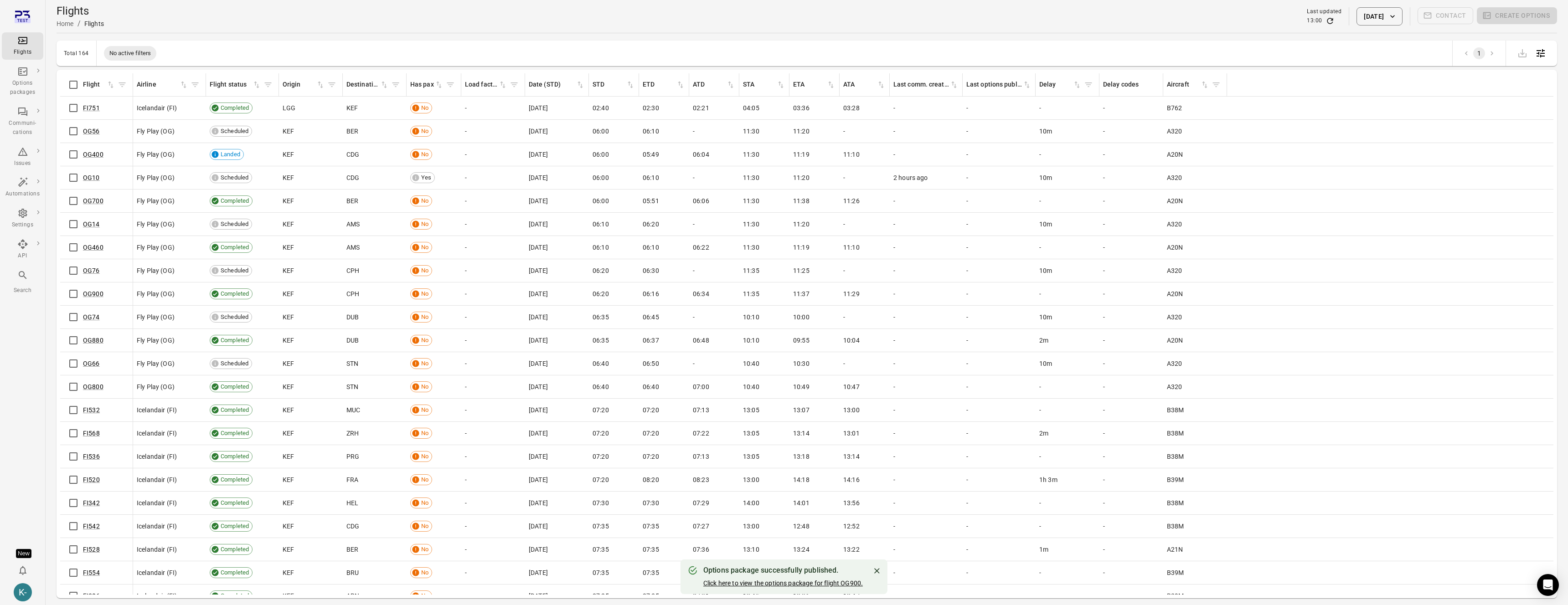
click at [774, 584] on link "Click here to view the options package for flight OG900." at bounding box center [783, 584] width 159 height 7
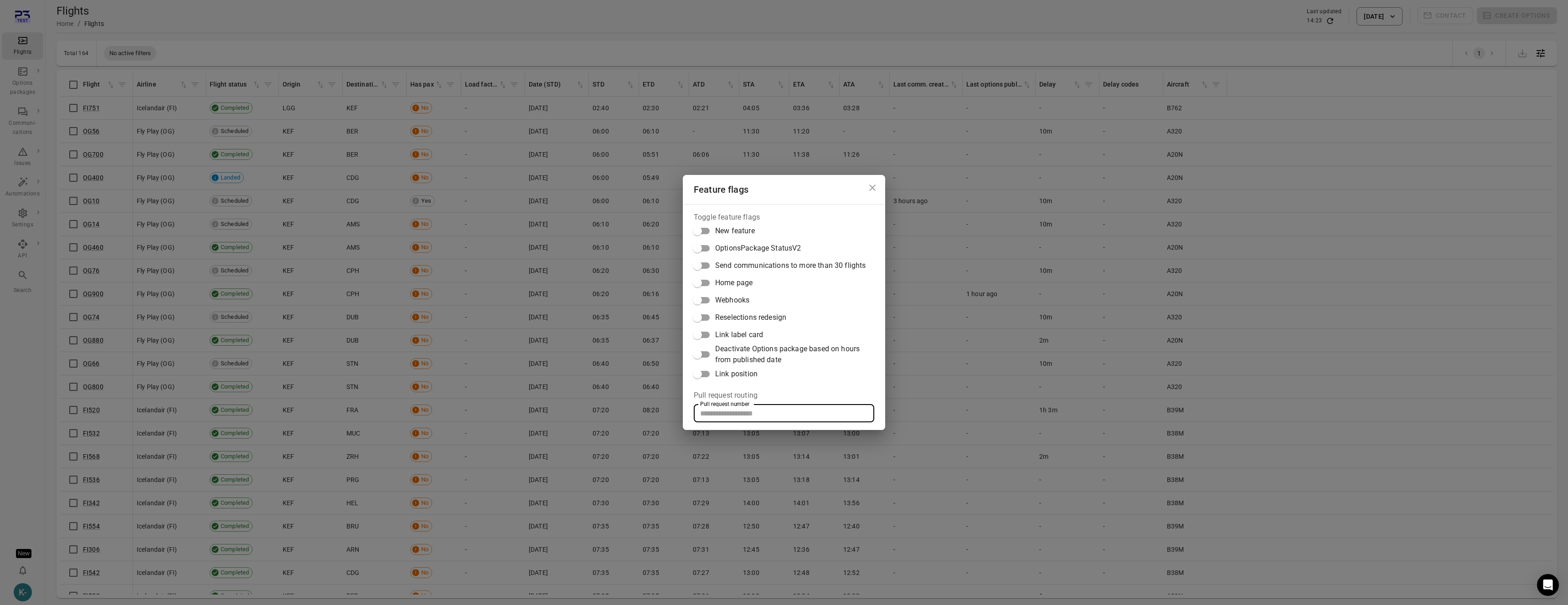
click at [719, 412] on input "Pull request number" at bounding box center [784, 413] width 181 height 18
paste input "*****"
type input "*****"
click at [631, 268] on div "Feature flags Toggle feature flags New feature OptionsPackage StatusV2 Send com…" at bounding box center [784, 302] width 1568 height 605
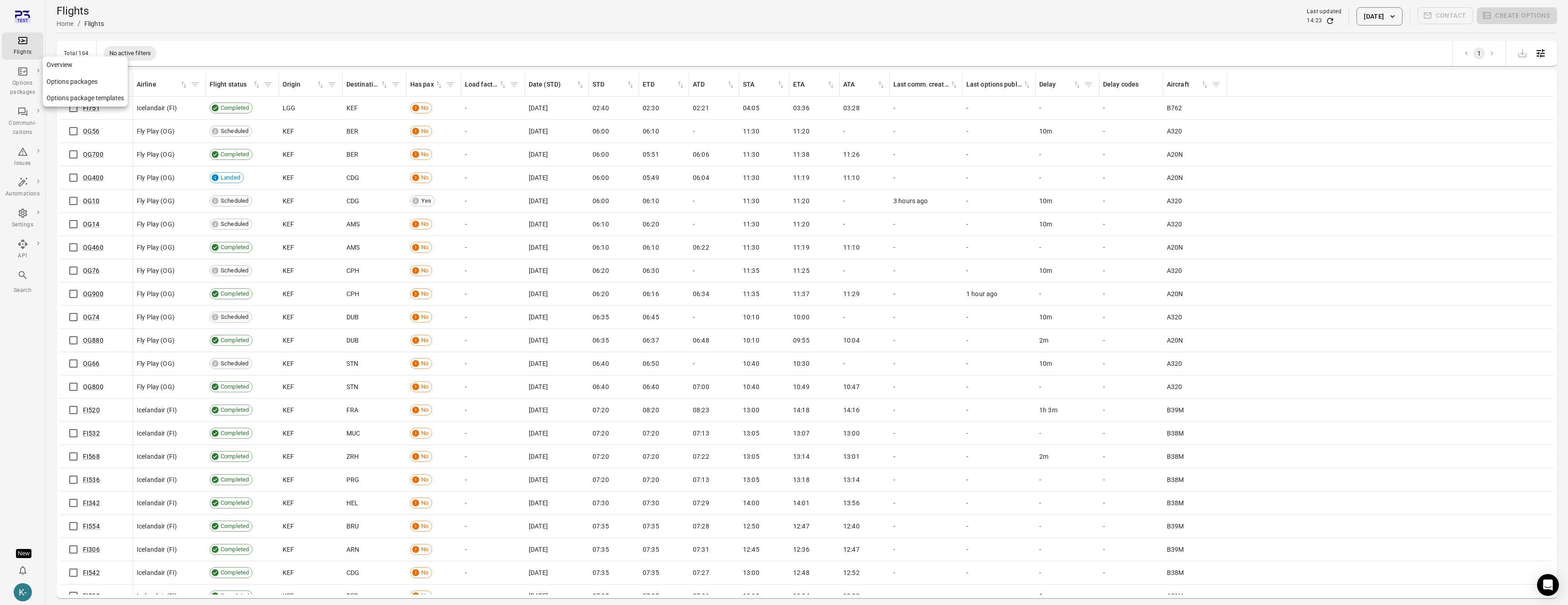
click at [13, 83] on div "Options packages" at bounding box center [23, 88] width 34 height 18
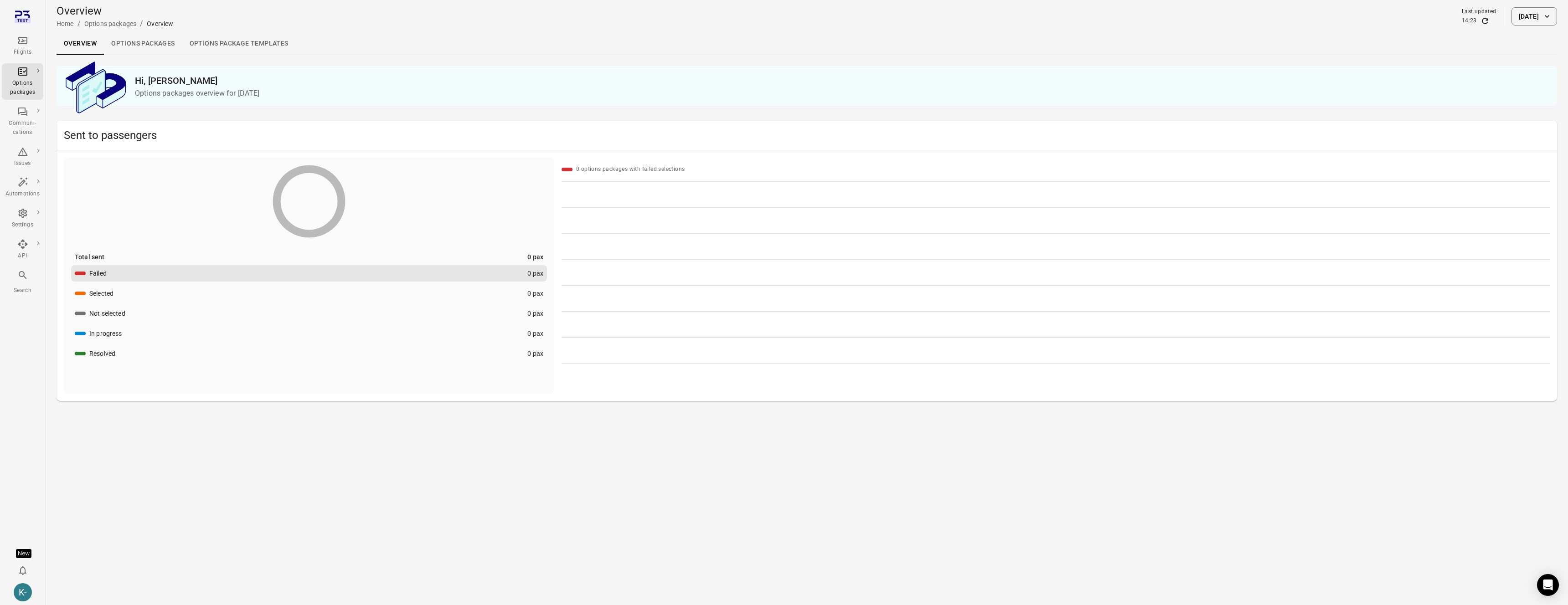
click at [126, 47] on link "Options packages" at bounding box center [143, 44] width 78 height 22
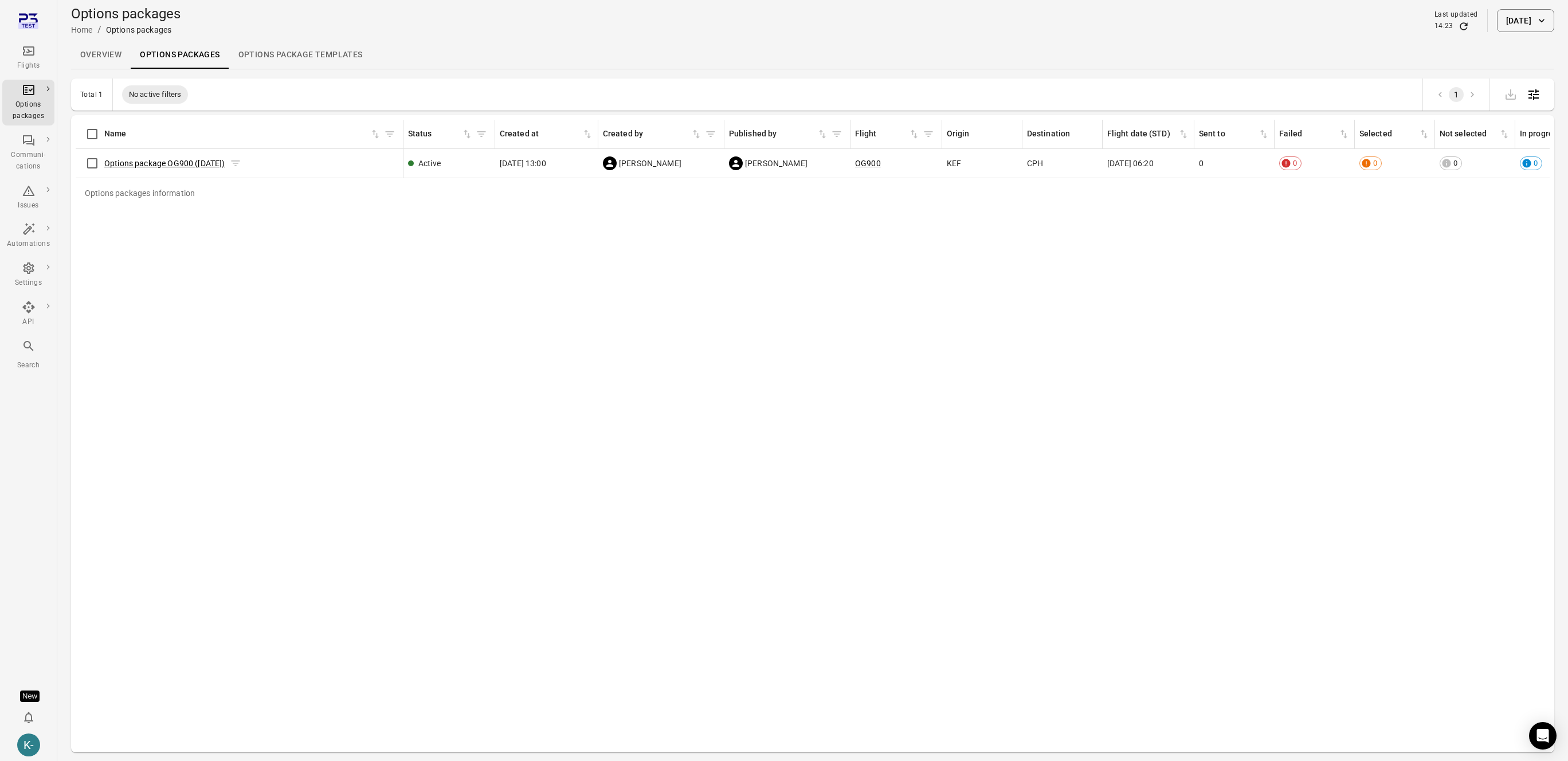
click at [193, 163] on link "Options package OG900 (1 Sep)" at bounding box center [165, 163] width 121 height 9
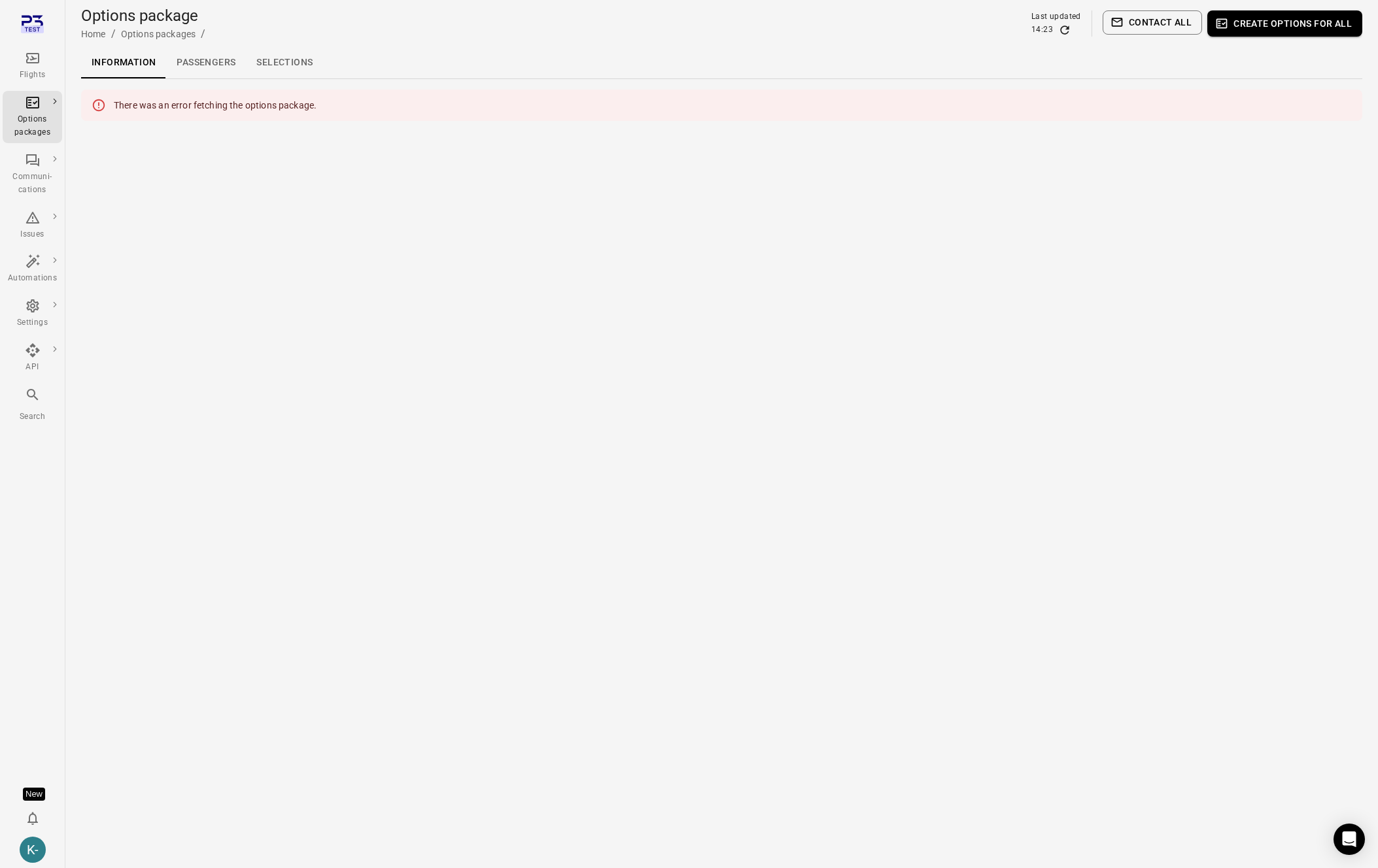
click at [647, 341] on main "Options package Home / Options packages / Last updated 14:23 Contact all Create…" at bounding box center [721, 434] width 1313 height 868
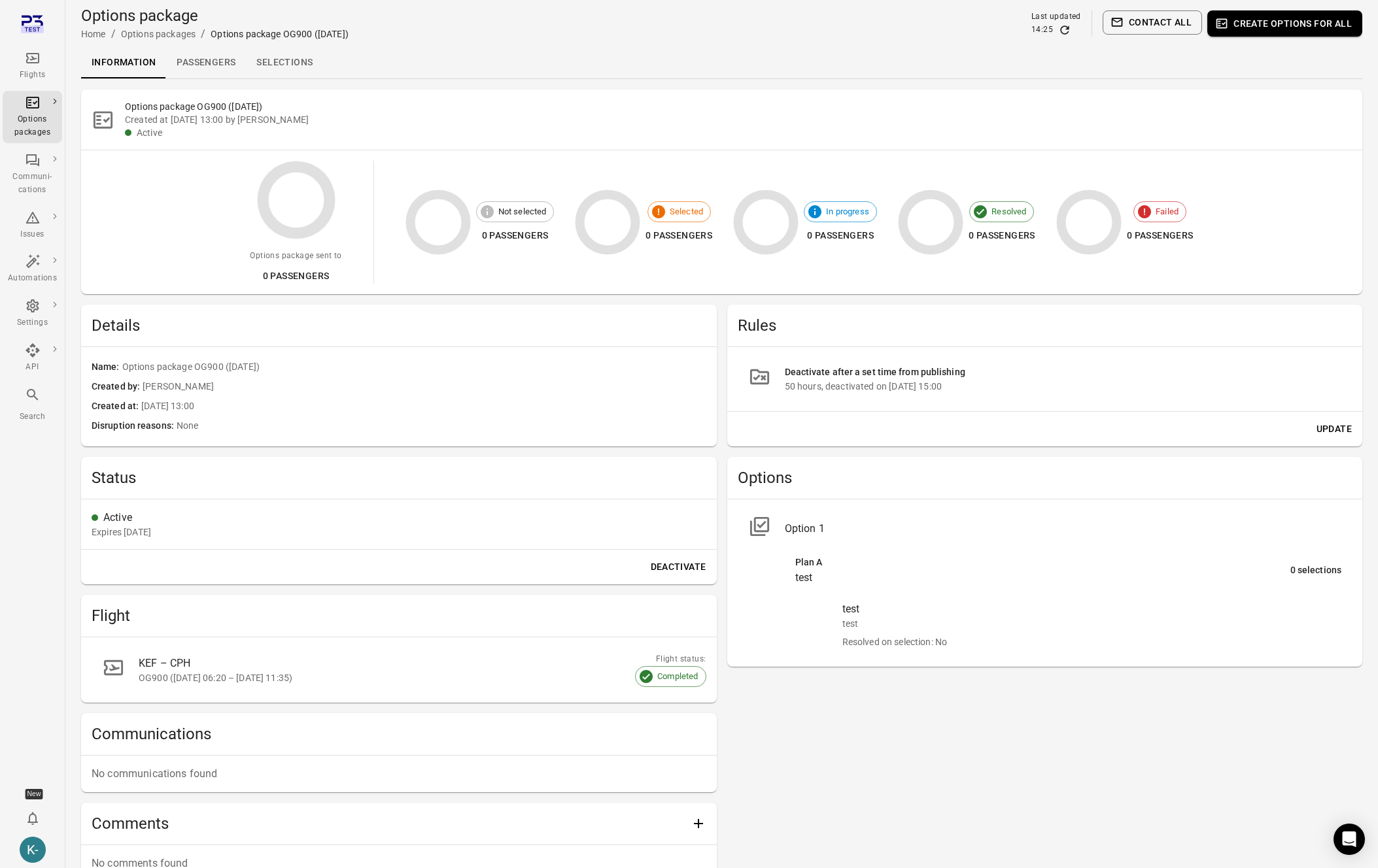
click at [885, 444] on div "Update" at bounding box center [1045, 430] width 636 height 35
click at [917, 442] on div "Update" at bounding box center [1045, 430] width 636 height 35
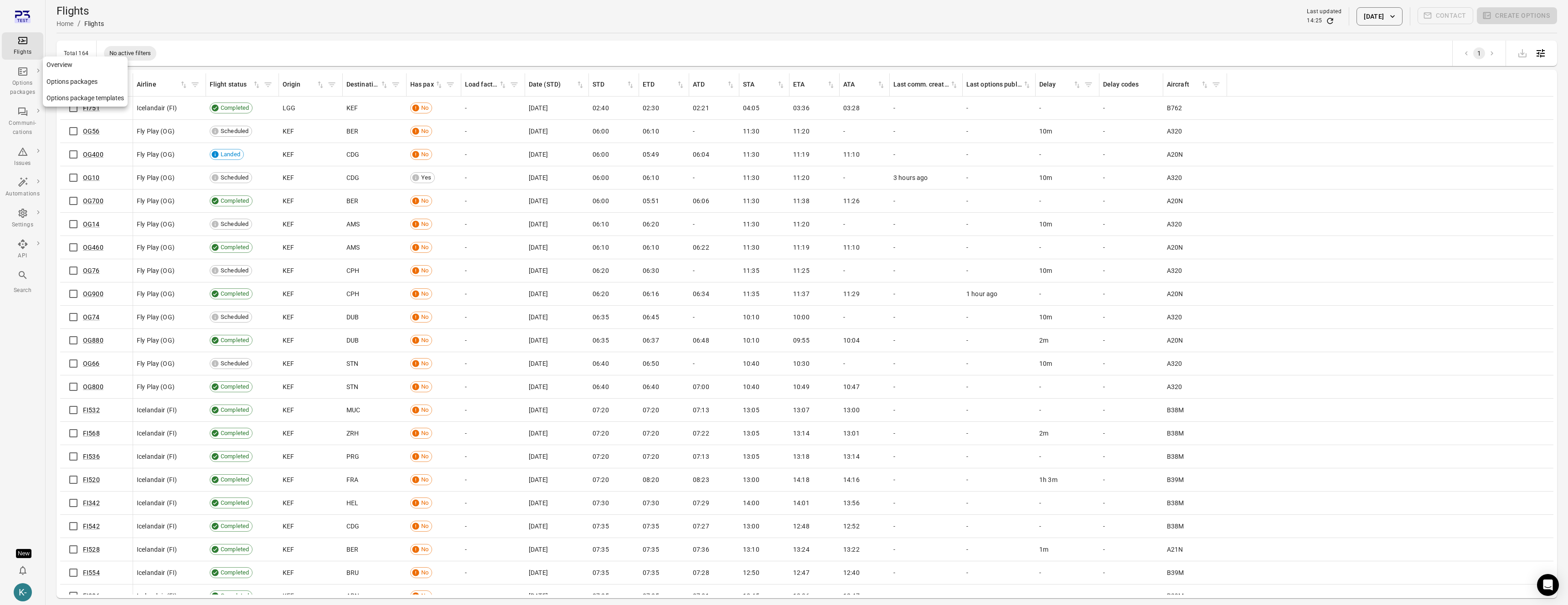
click at [59, 81] on link "Options packages" at bounding box center [85, 82] width 85 height 17
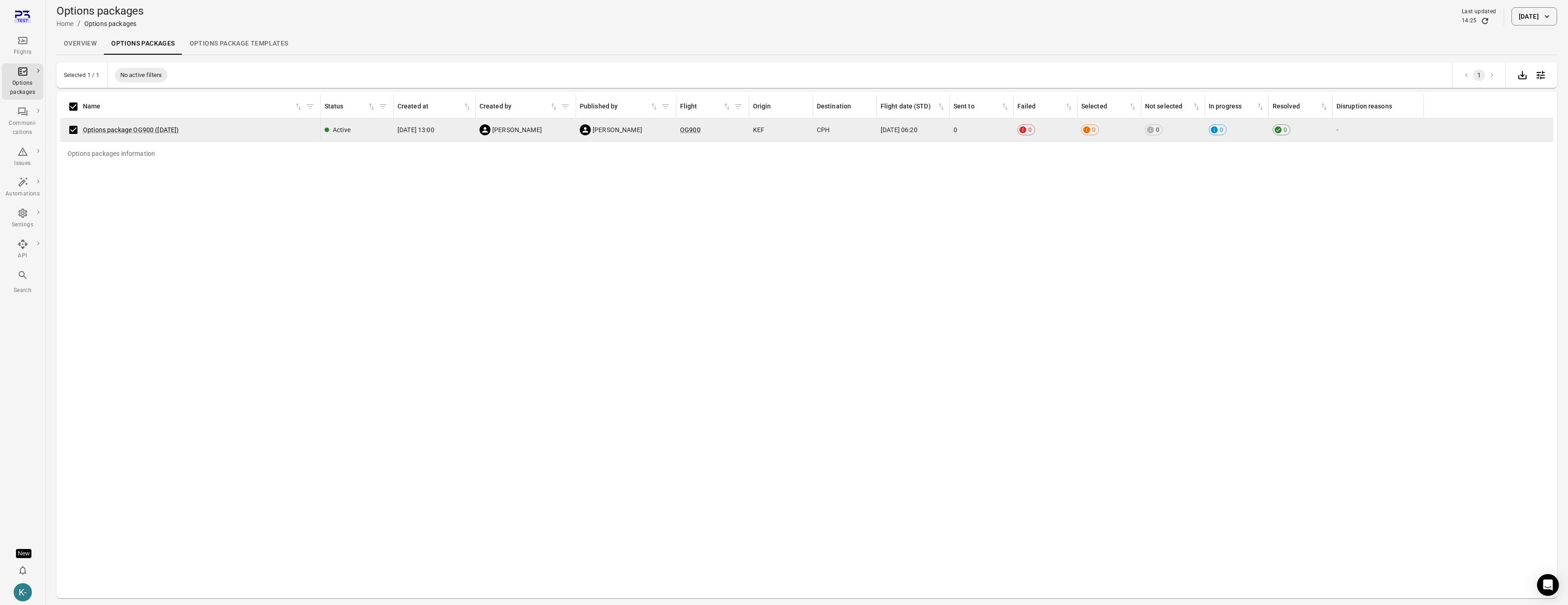
click at [139, 124] on div "Options package OG900 ([DATE])" at bounding box center [191, 130] width 253 height 19
click at [135, 133] on span "Options package OG900 ([DATE])" at bounding box center [131, 130] width 96 height 9
click at [128, 128] on link "Options package OG900 ([DATE])" at bounding box center [131, 130] width 96 height 7
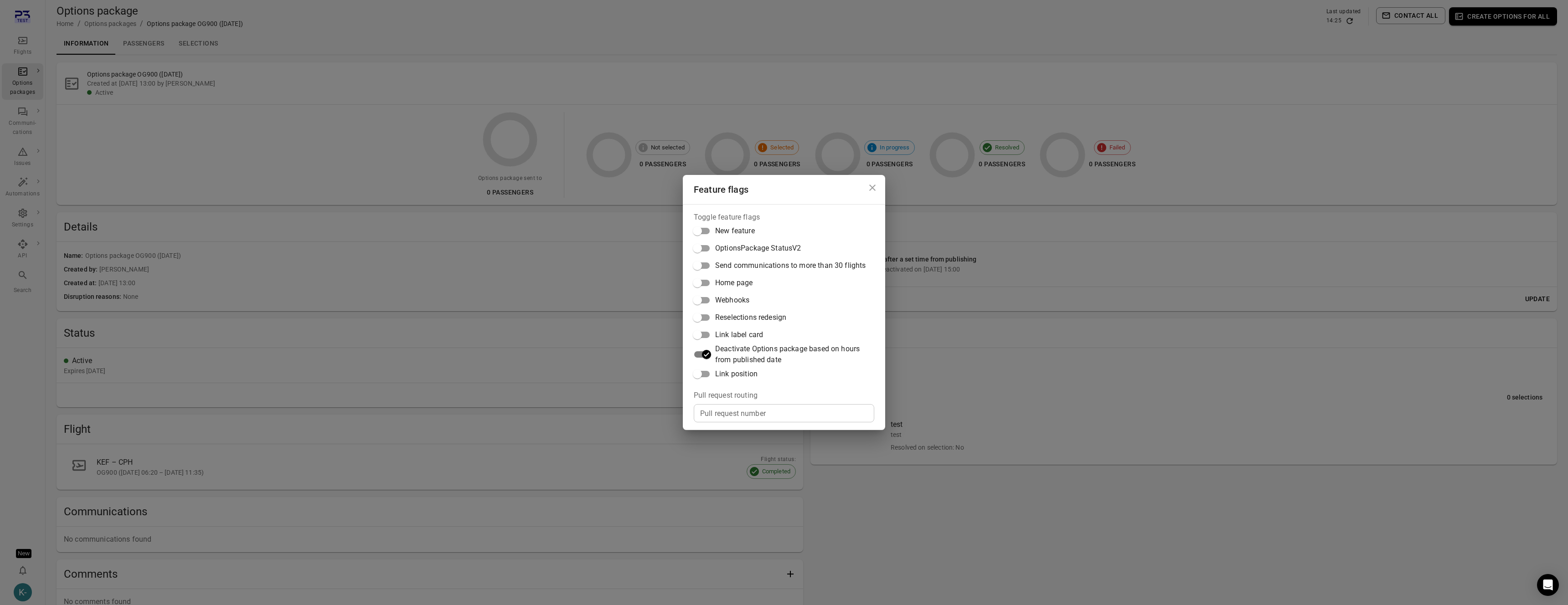
click at [984, 333] on div "Feature flags Toggle feature flags New feature OptionsPackage StatusV2 Send com…" at bounding box center [784, 302] width 1568 height 605
click at [968, 322] on div "Feature flags Toggle feature flags New feature OptionsPackage StatusV2 Send com…" at bounding box center [784, 302] width 1568 height 605
click at [225, 191] on div "Feature flags Toggle feature flags New feature OptionsPackage StatusV2 Send com…" at bounding box center [784, 302] width 1568 height 605
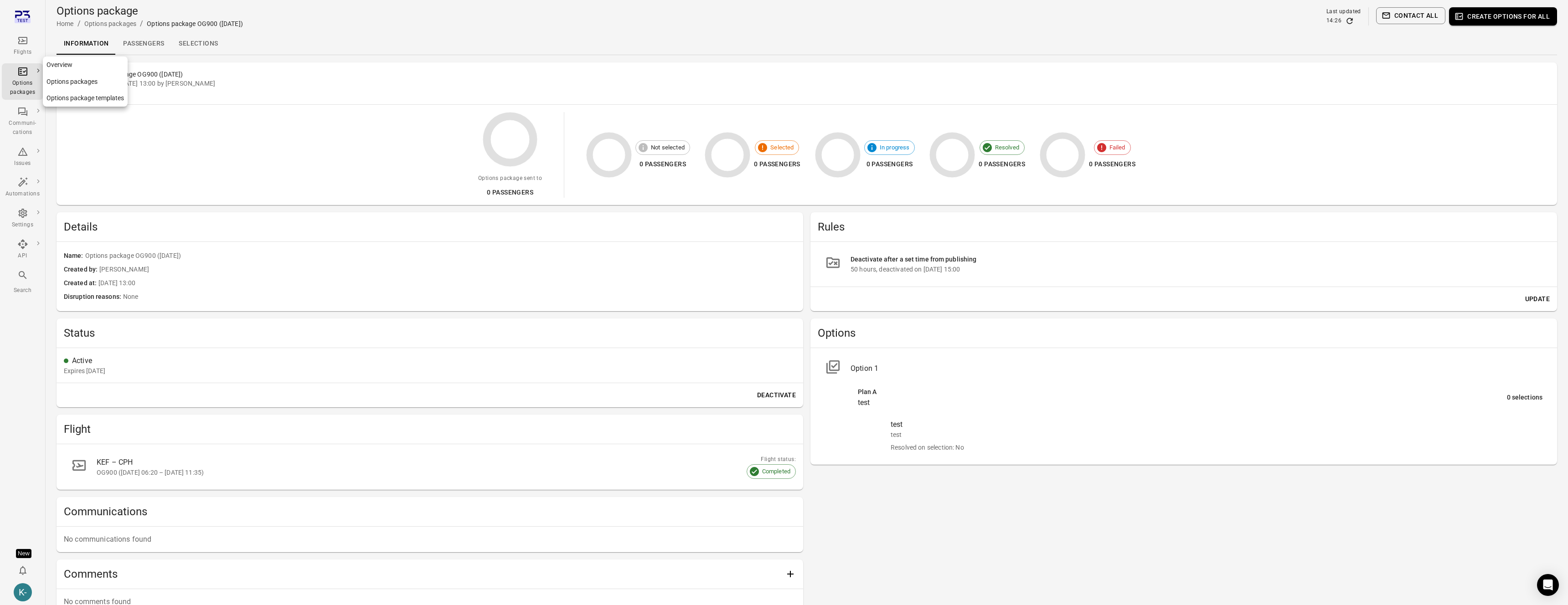
click at [23, 68] on icon "Main navigation" at bounding box center [23, 72] width 11 height 11
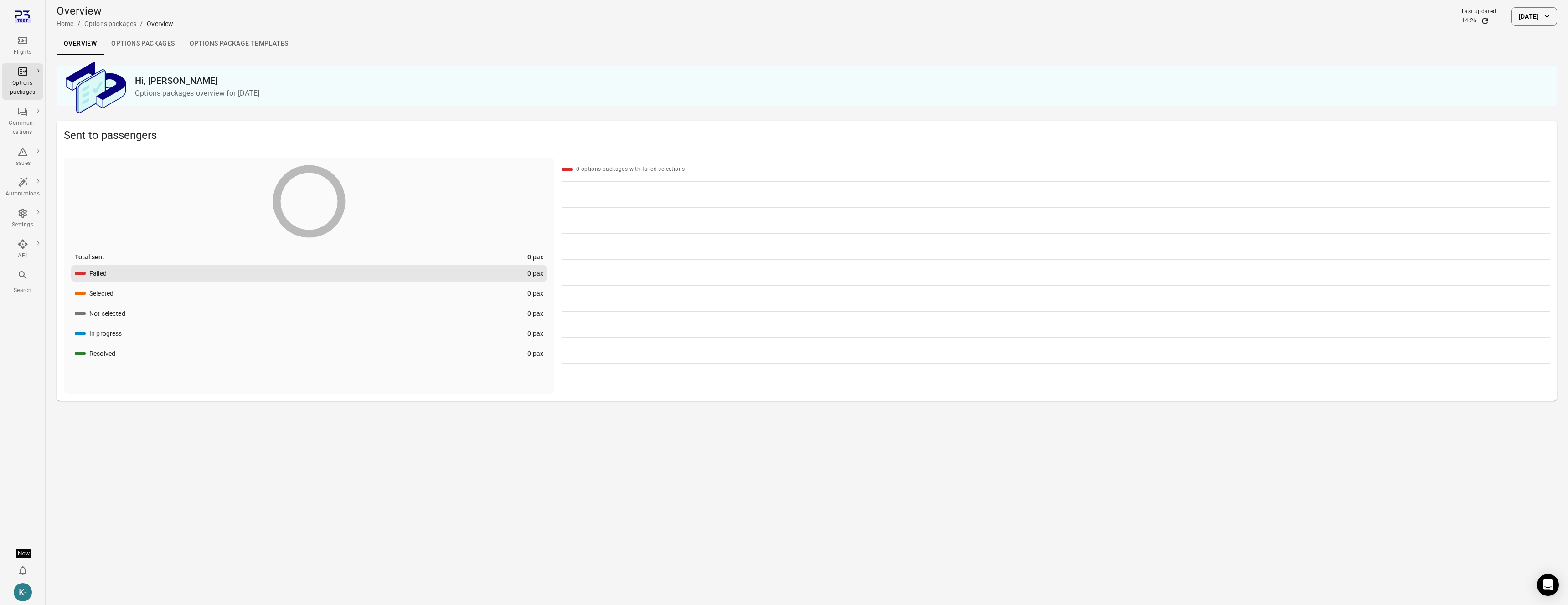
click at [117, 44] on link "Options packages" at bounding box center [143, 44] width 78 height 22
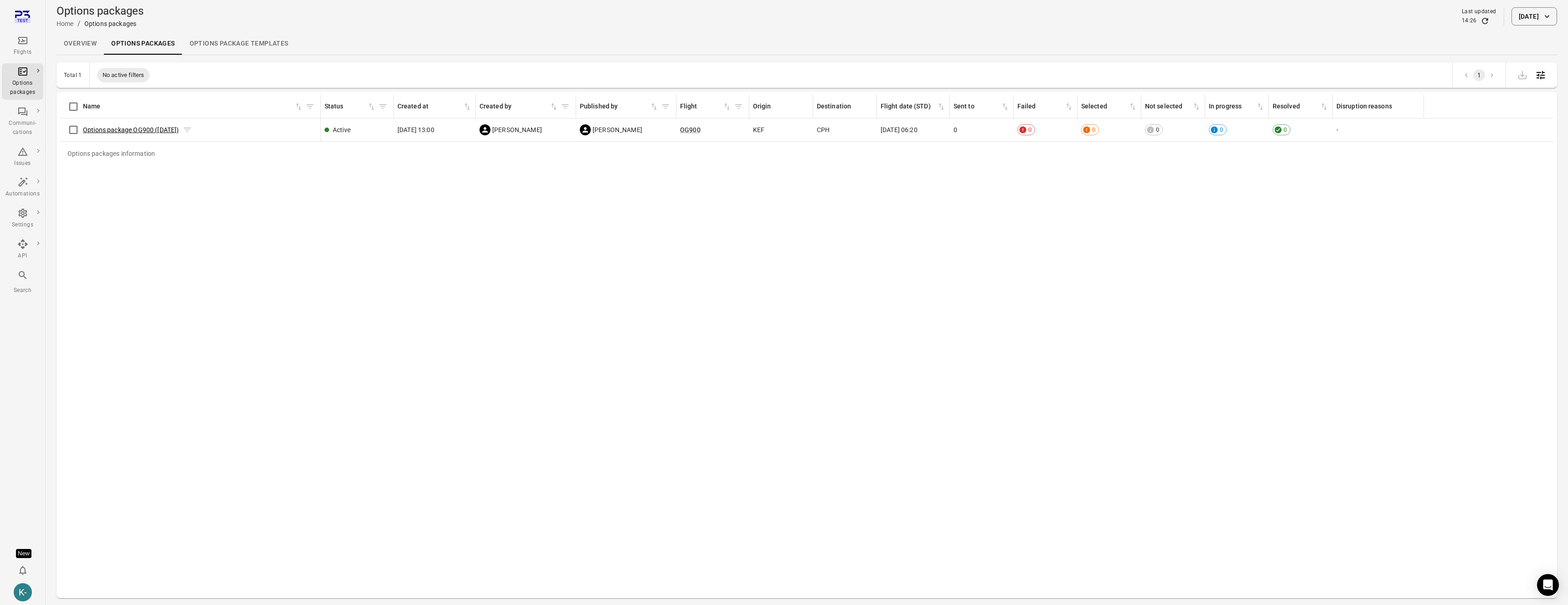
click at [137, 129] on link "Options package OG900 ([DATE])" at bounding box center [131, 130] width 96 height 7
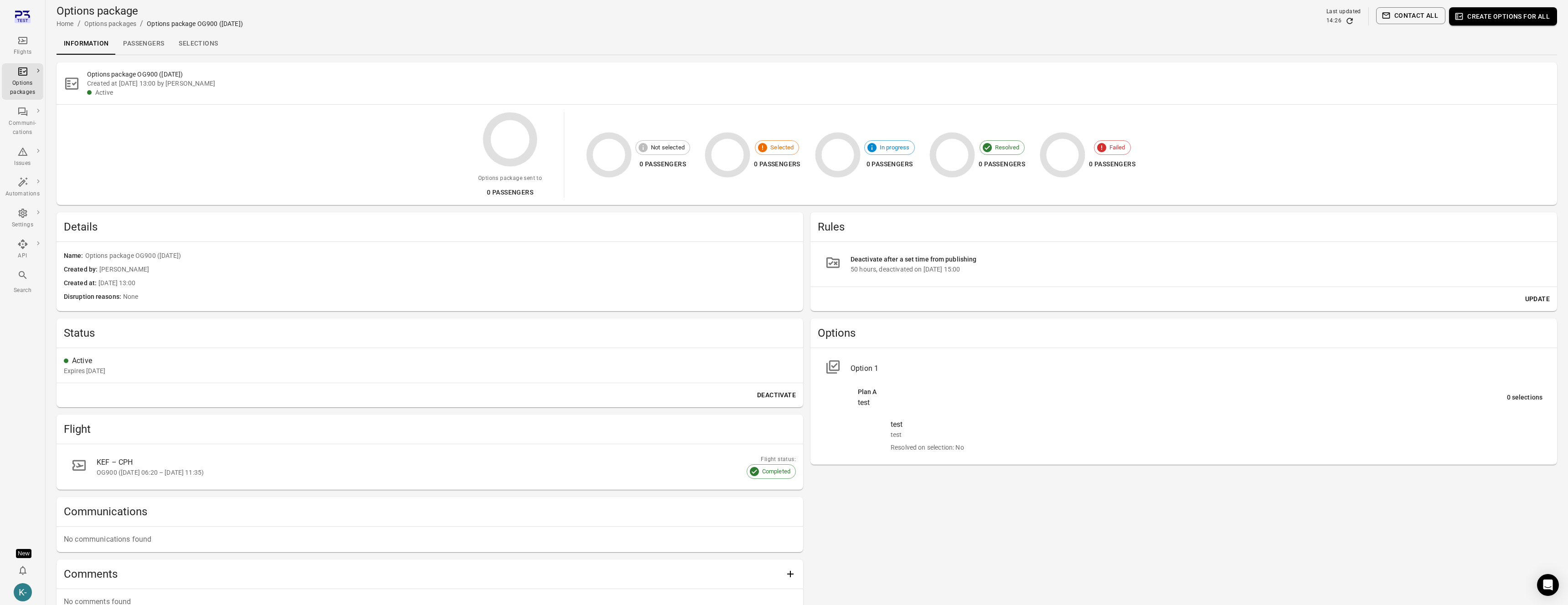
click at [909, 58] on main "Options package Home / Options packages / Options package OG900 (1 Sep) Last up…" at bounding box center [807, 333] width 1522 height 666
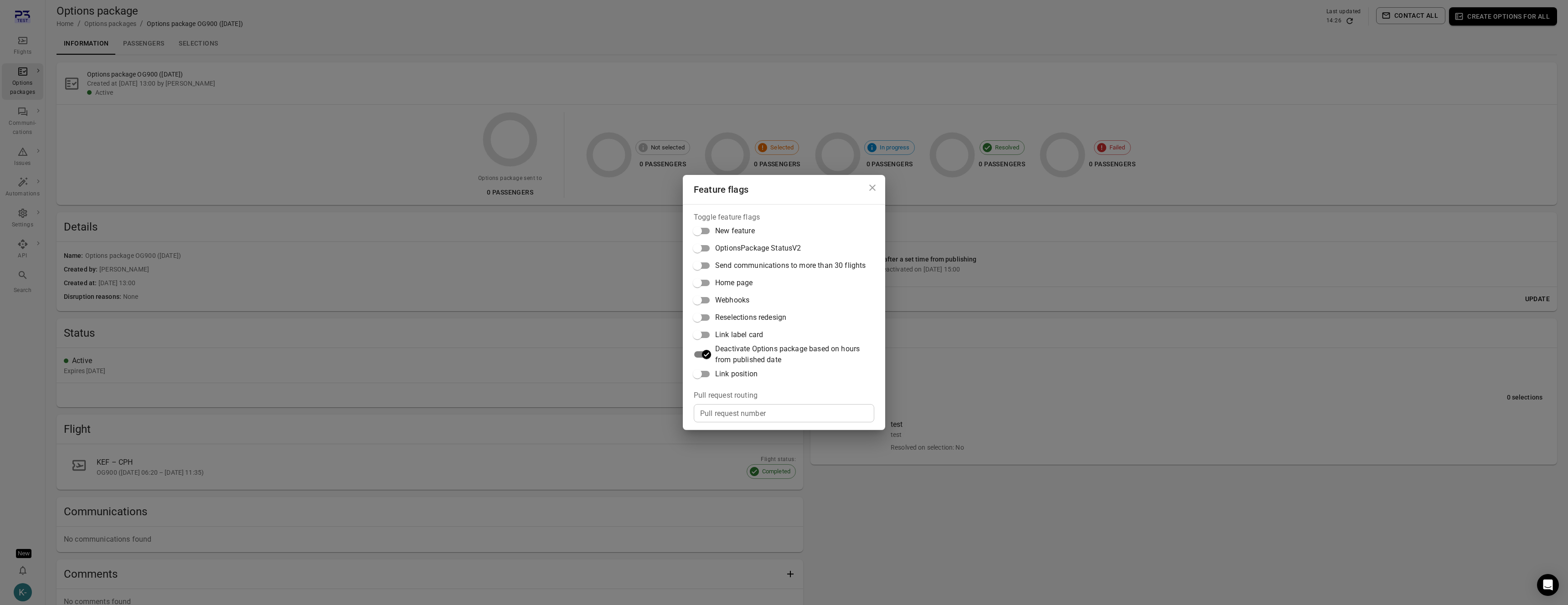
click at [713, 411] on input "Pull request number" at bounding box center [784, 413] width 181 height 18
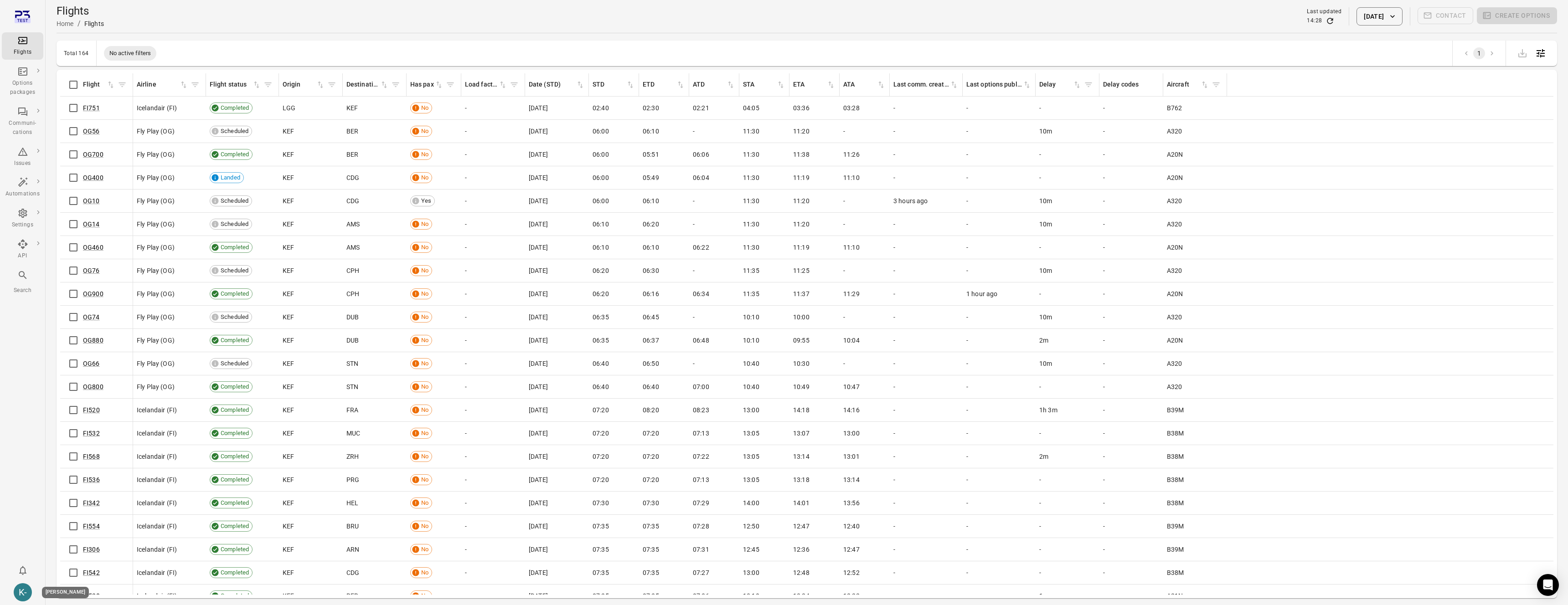
click at [16, 591] on div "K-" at bounding box center [23, 593] width 18 height 18
click at [50, 590] on button "Log out" at bounding box center [69, 590] width 68 height 17
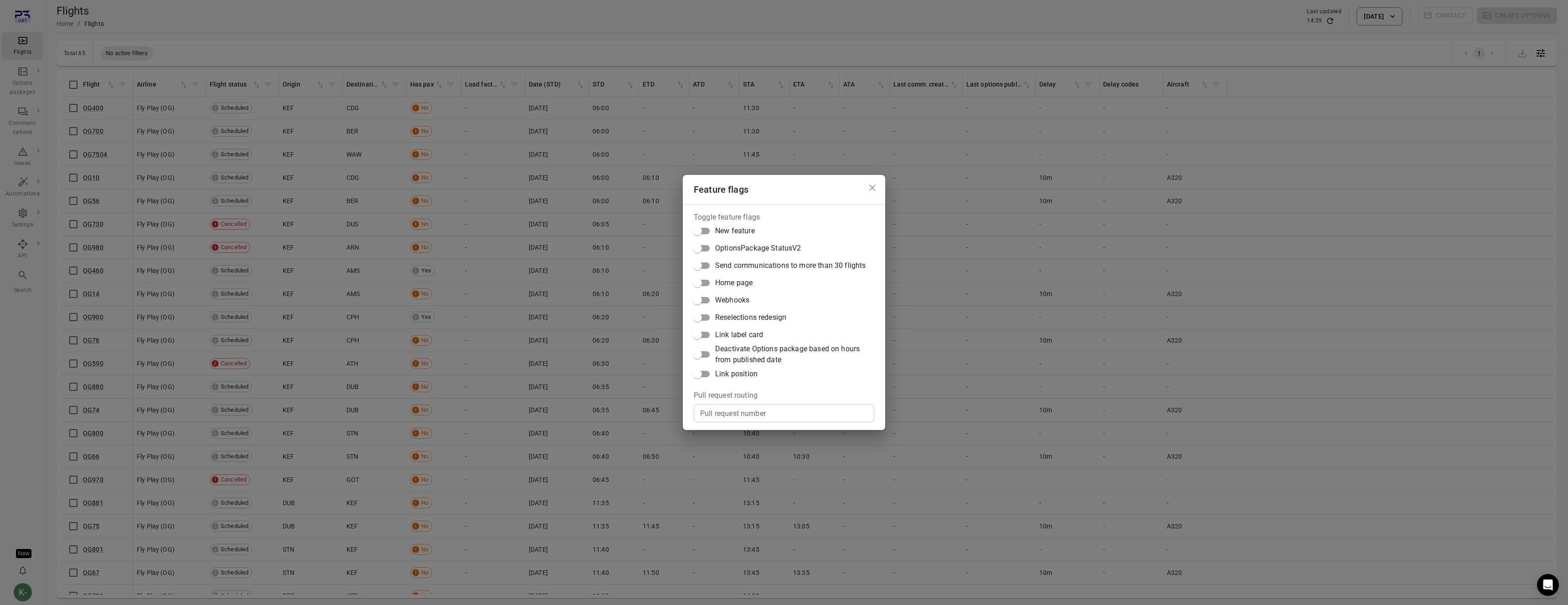
click at [24, 130] on div "Feature flags Toggle feature flags New feature OptionsPackage StatusV2 Send com…" at bounding box center [784, 302] width 1568 height 605
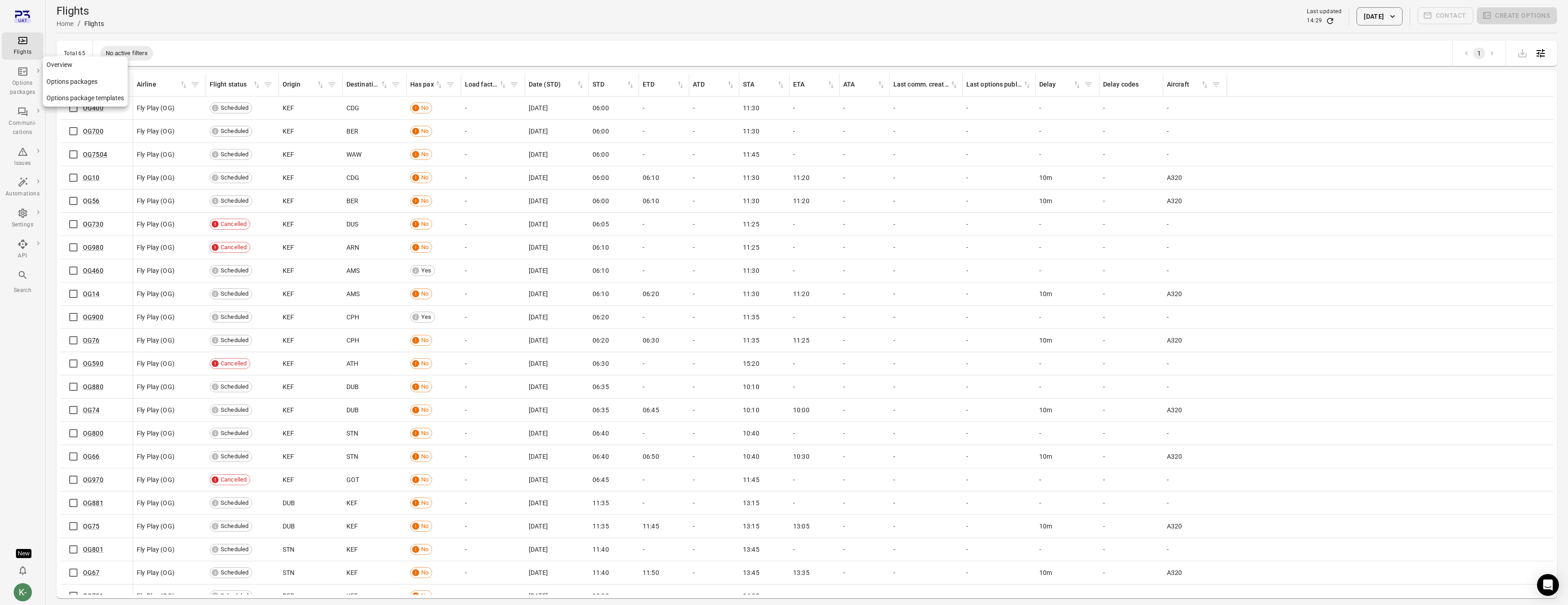
click at [24, 81] on div "Options packages" at bounding box center [23, 88] width 34 height 18
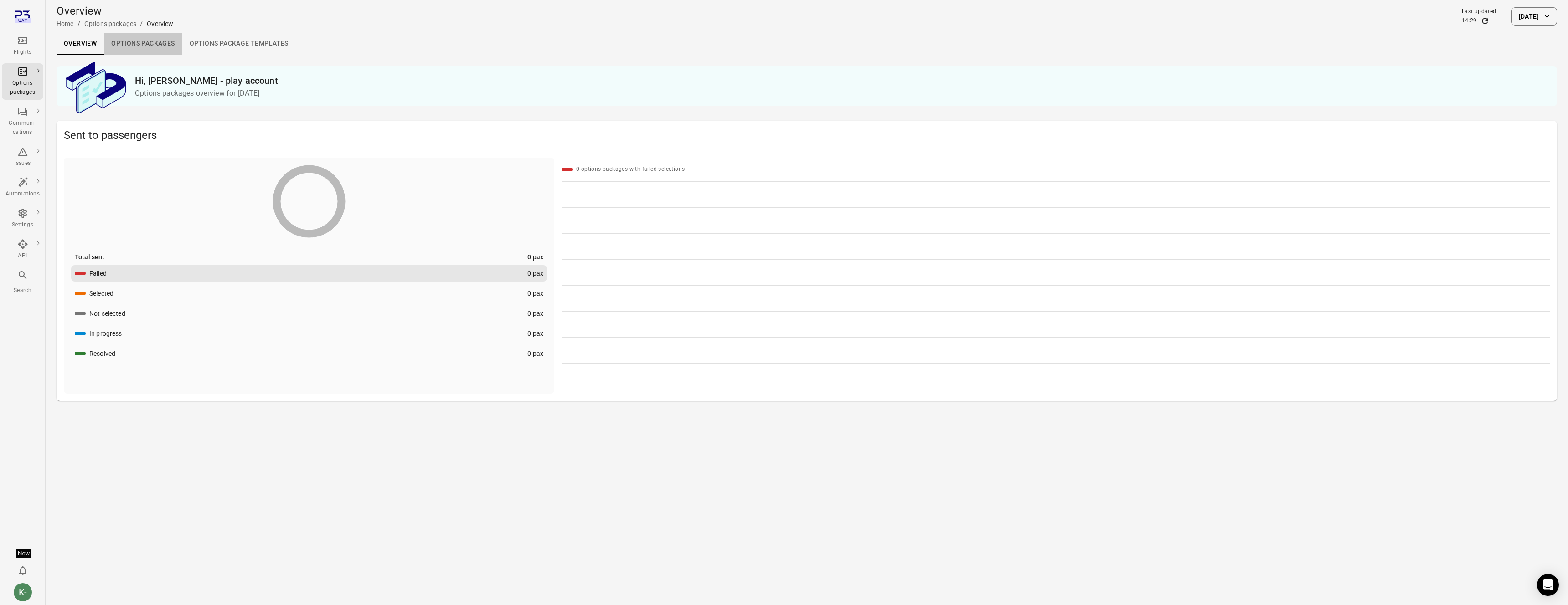
click at [121, 38] on link "Options packages" at bounding box center [143, 44] width 78 height 22
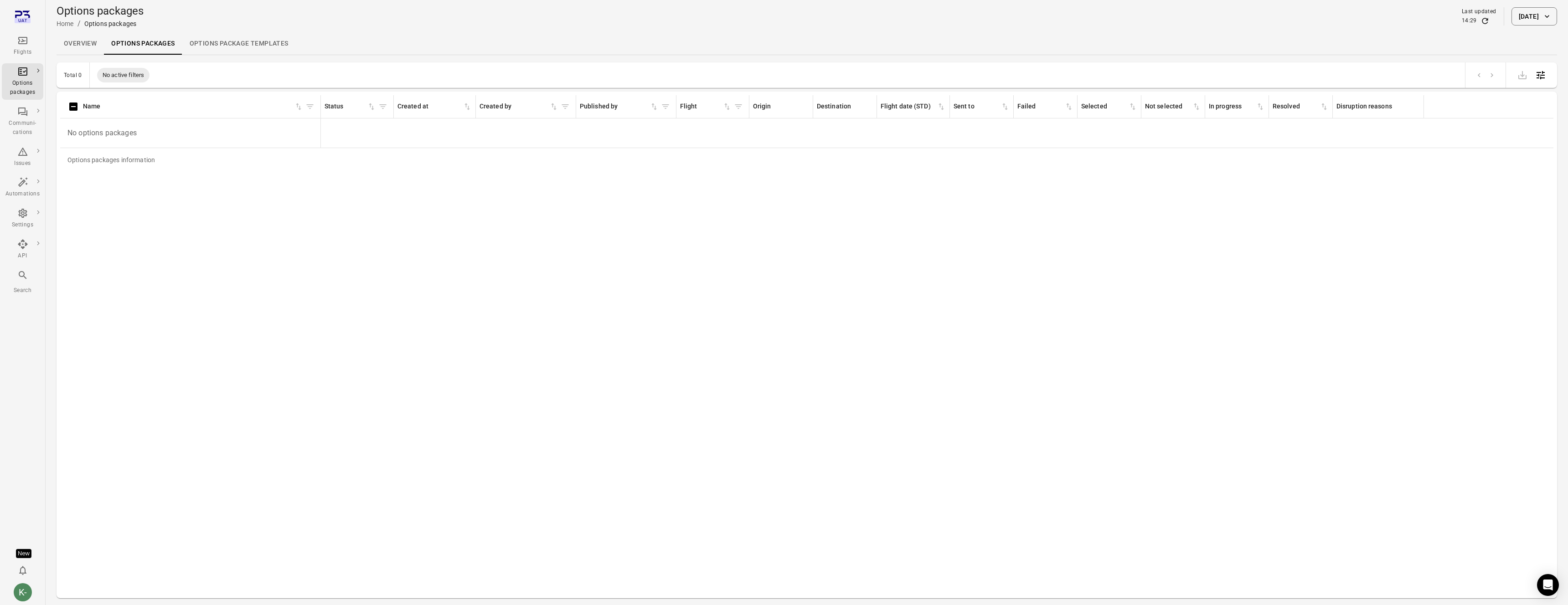
click at [1529, 25] on div "Options packages Home / Options packages Last updated 14:29 [DATE]" at bounding box center [807, 16] width 1500 height 26
click at [1522, 19] on button "[DATE]" at bounding box center [1534, 16] width 46 height 18
click at [1545, 68] on icon "Choose date, selected date is Sep 1, 2025" at bounding box center [1543, 66] width 8 height 9
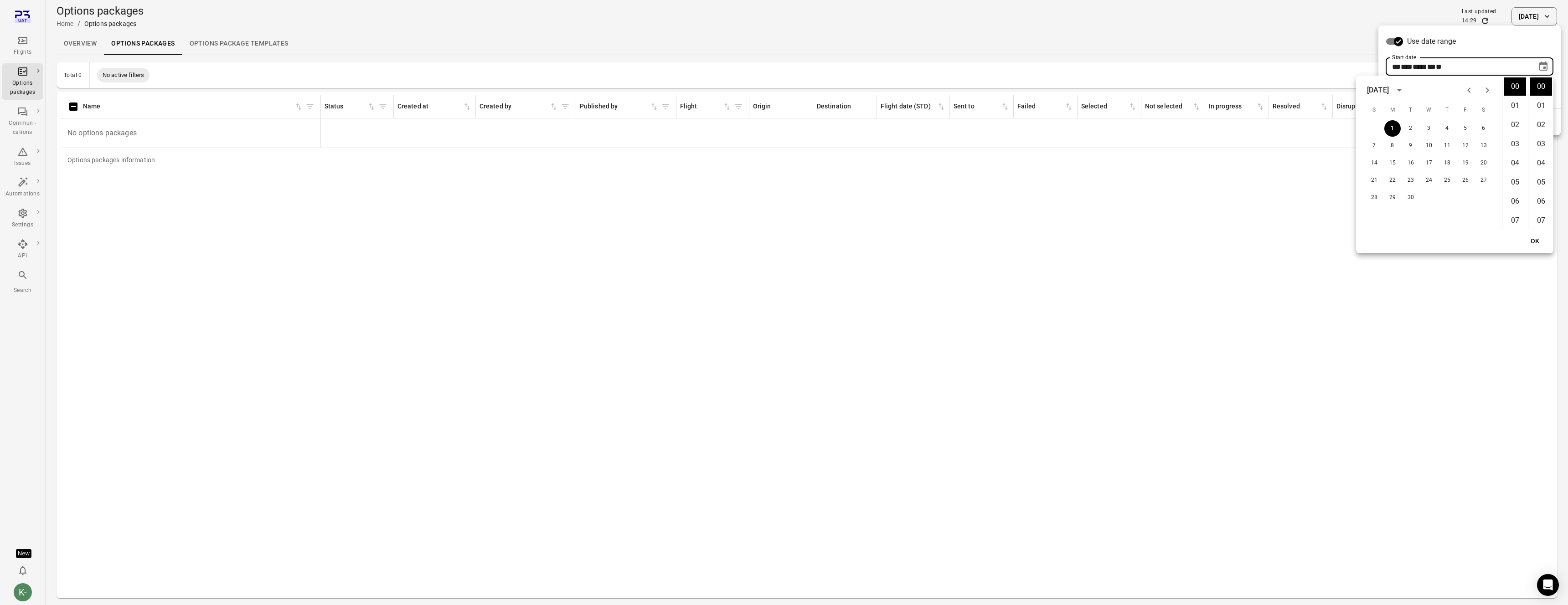
click at [1468, 88] on icon "Previous month" at bounding box center [1469, 90] width 11 height 11
click at [1440, 131] on button "1" at bounding box center [1447, 128] width 16 height 16
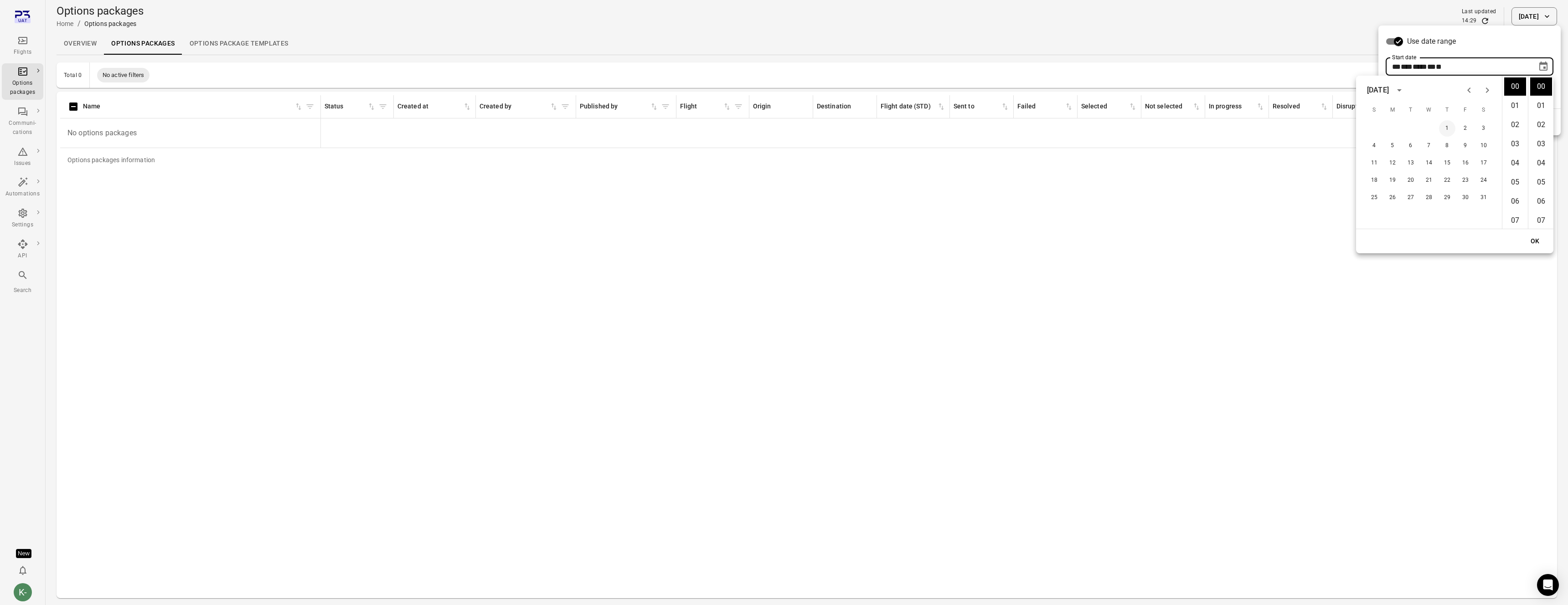
type input "**********"
click at [1531, 239] on button "OK" at bounding box center [1535, 242] width 29 height 17
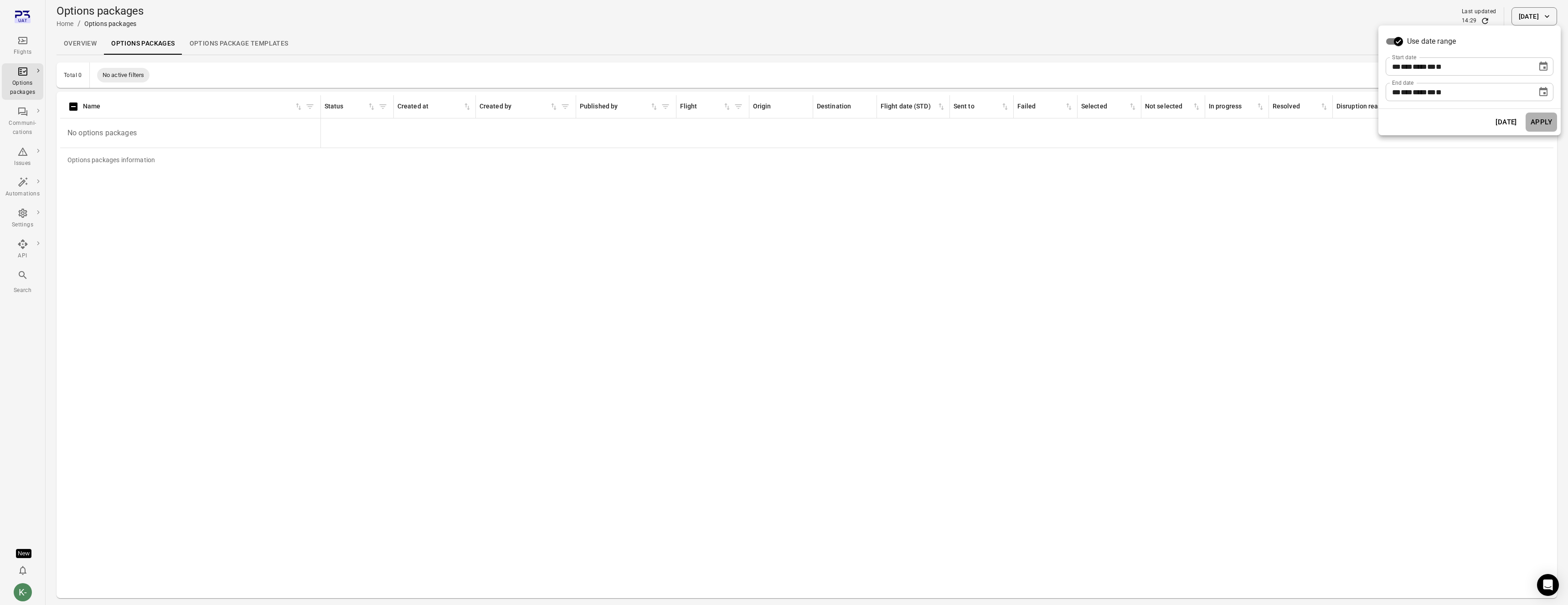
click at [1542, 122] on button "Apply" at bounding box center [1541, 122] width 32 height 19
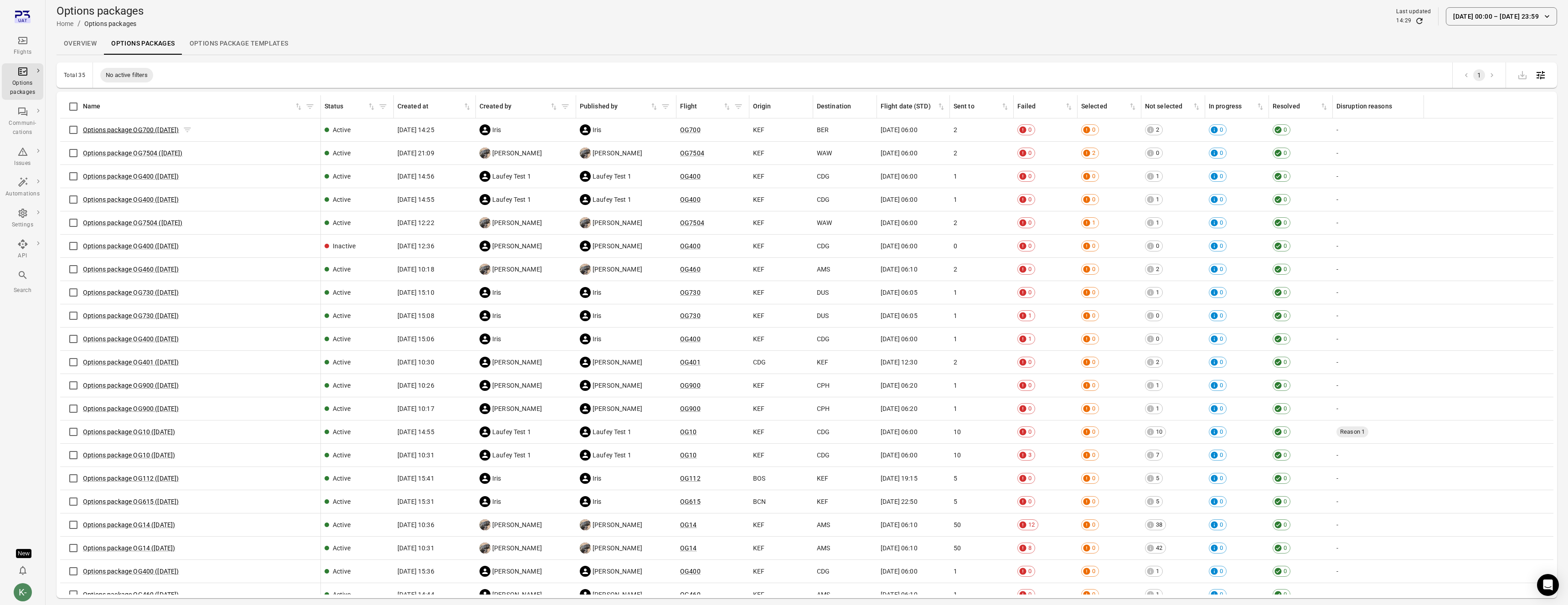
click at [144, 131] on link "Options package OG700 (29 Aug)" at bounding box center [131, 130] width 96 height 7
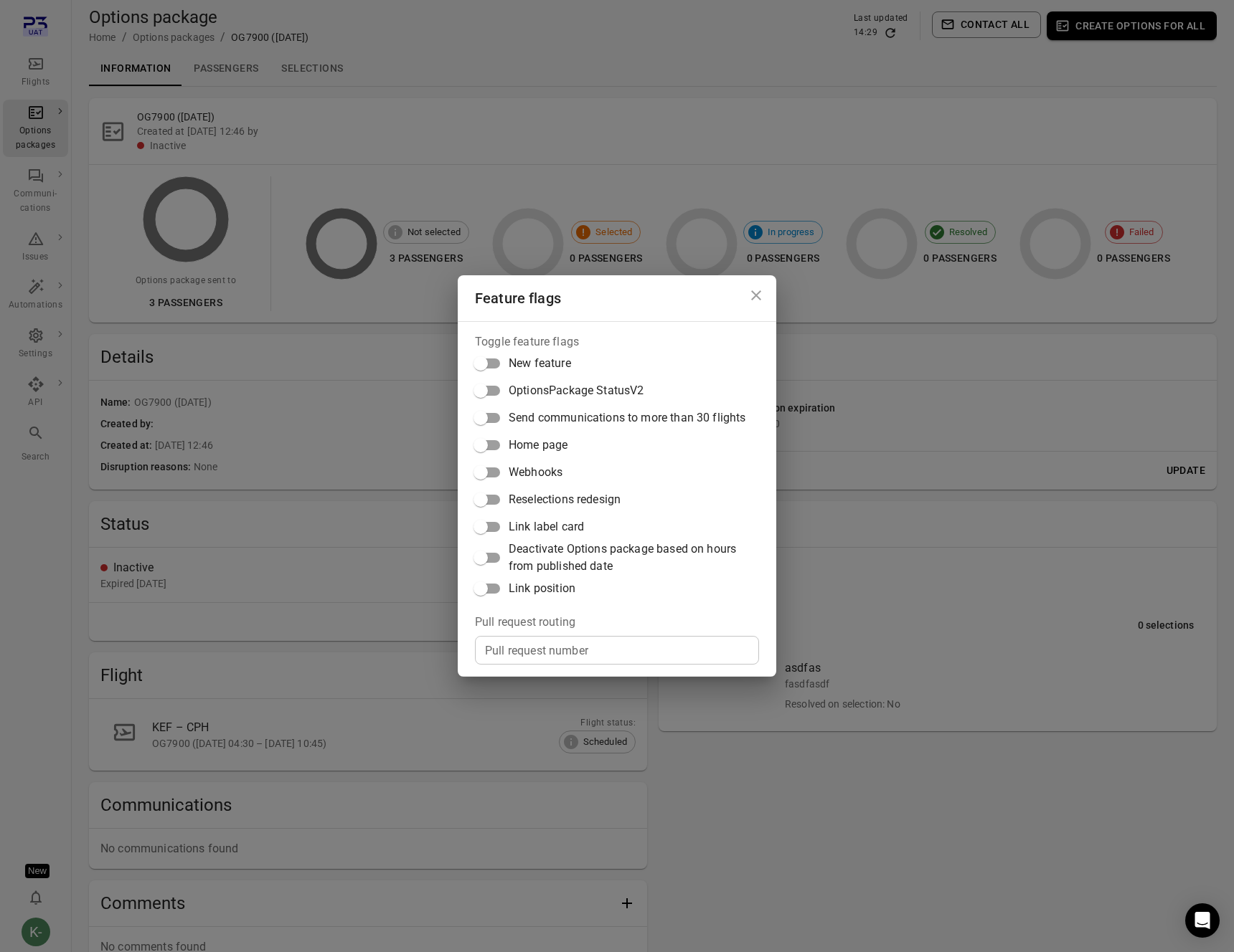
click at [521, 646] on input "Pull request number" at bounding box center [617, 650] width 285 height 29
paste input "*****"
type input "*****"
click at [374, 570] on div "Feature flags Toggle feature flags New feature OptionsPackage StatusV2 Send com…" at bounding box center [617, 476] width 1234 height 952
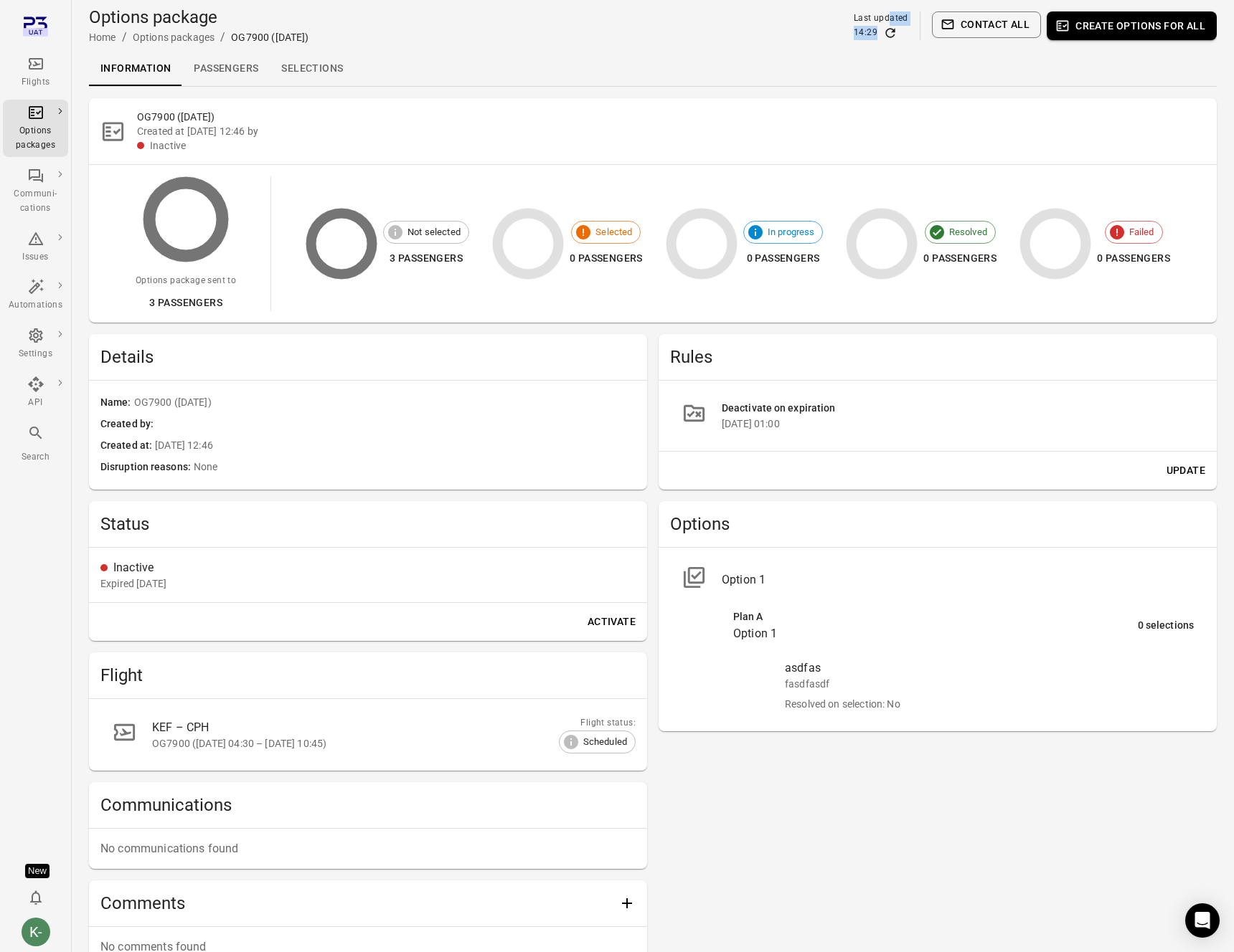
click at [893, 25] on div "Last updated 14:29" at bounding box center [880, 26] width 55 height 29
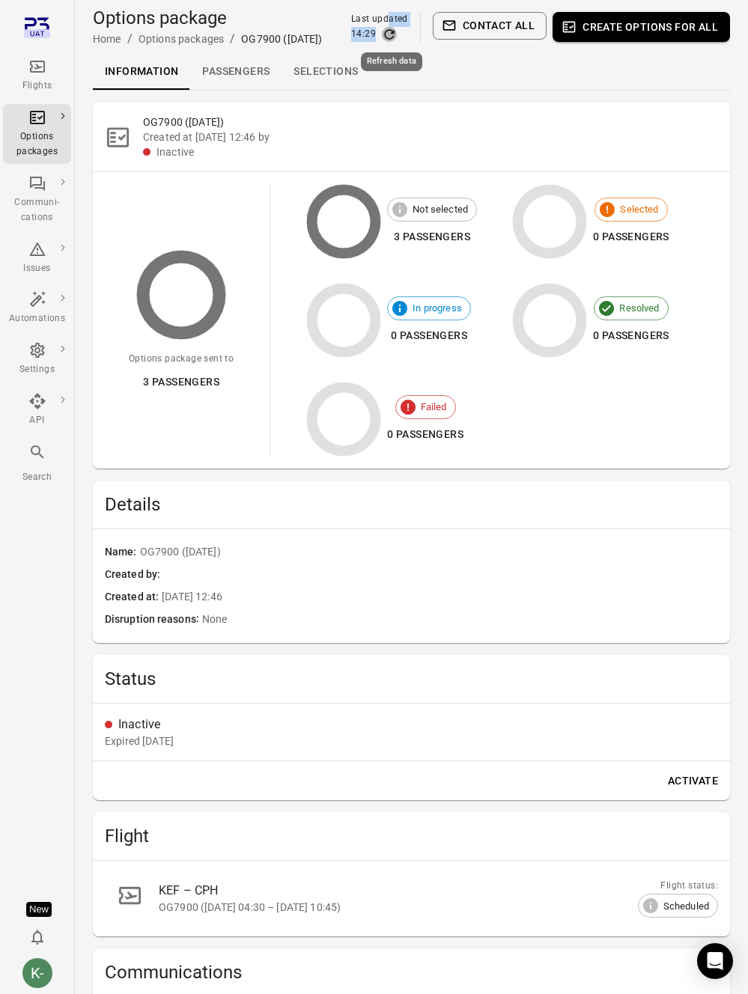
click at [394, 36] on icon "Refresh data" at bounding box center [389, 34] width 15 height 15
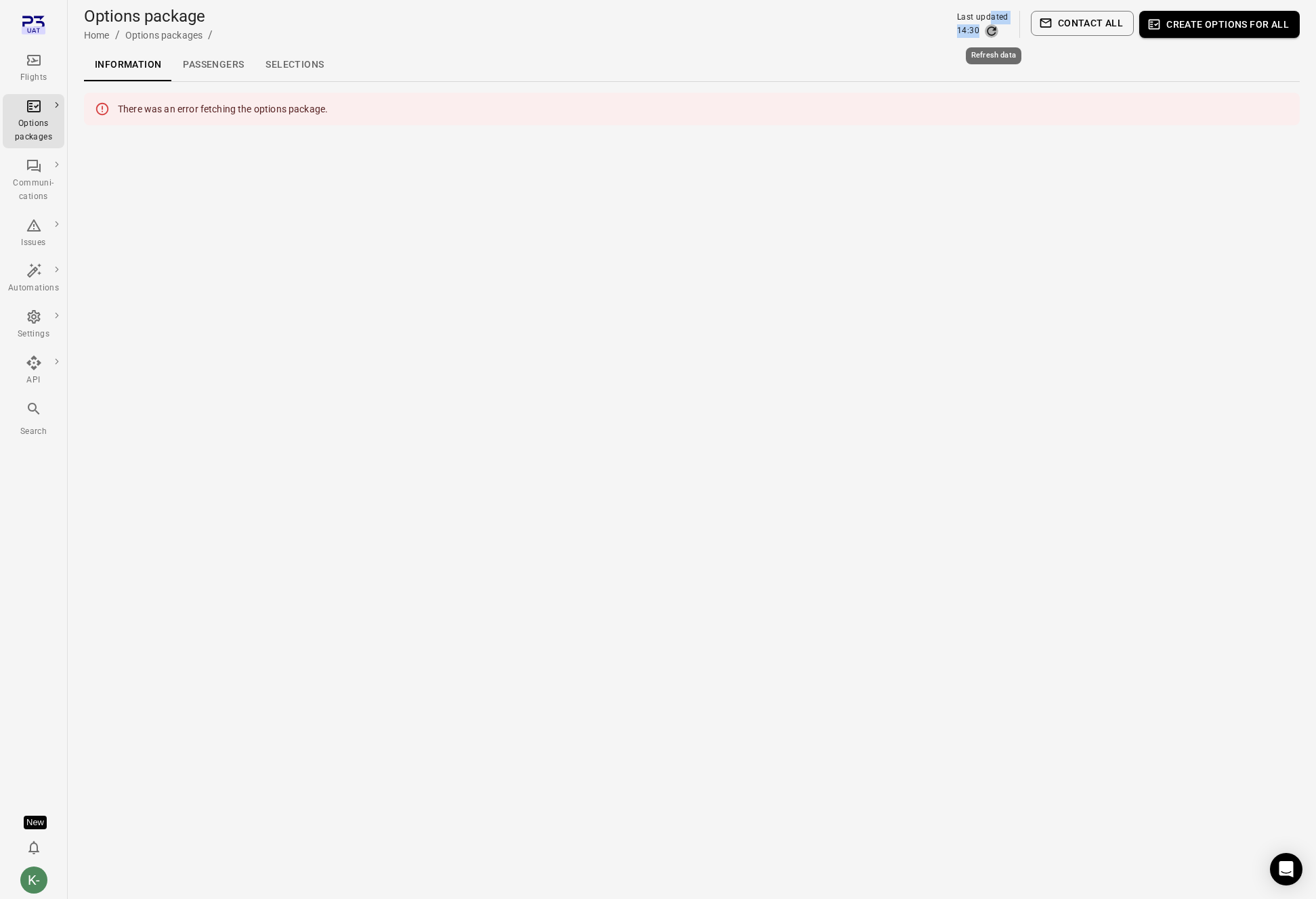
click at [997, 26] on icon "Refresh data" at bounding box center [991, 31] width 14 height 14
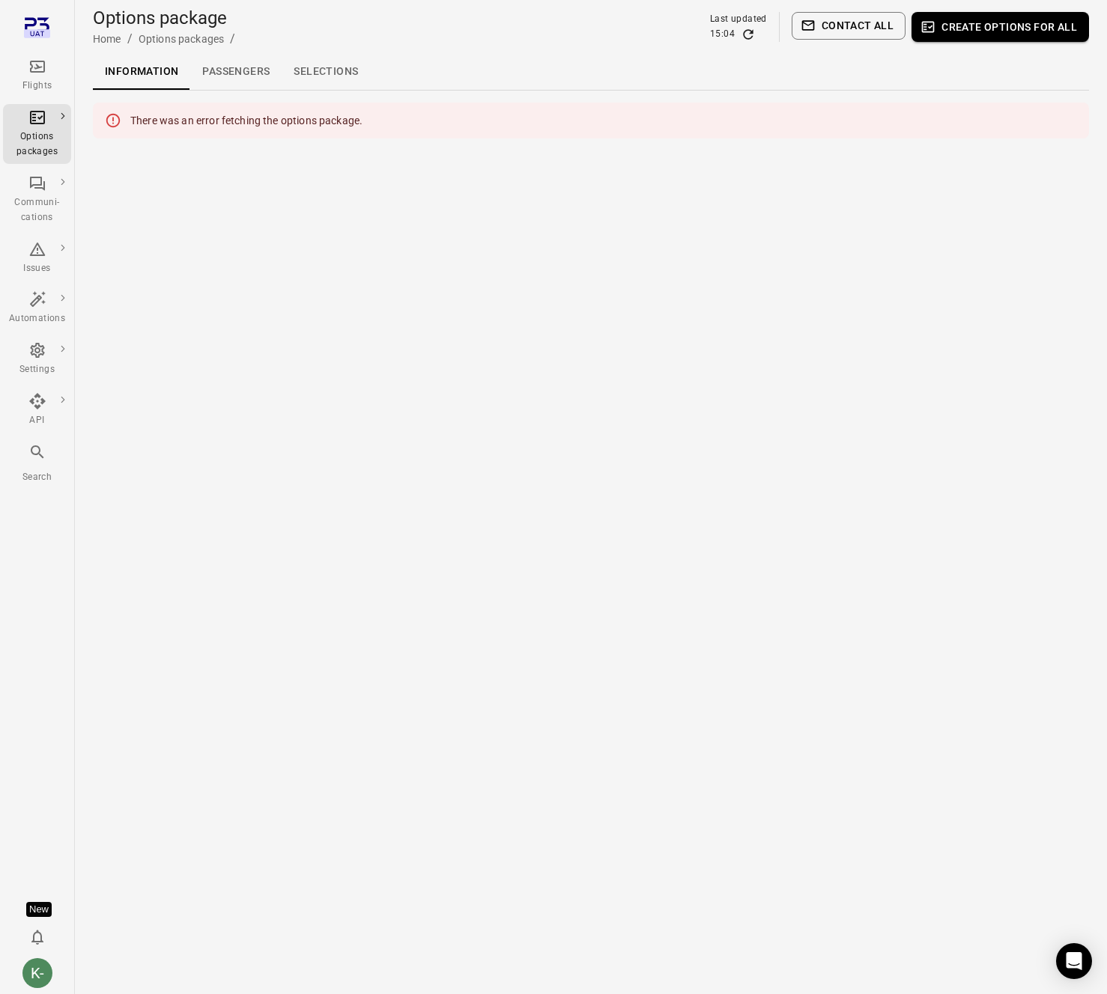
click at [332, 447] on main "Options package Home / Options packages / Last updated 15:04 Contact all Create…" at bounding box center [591, 497] width 1032 height 994
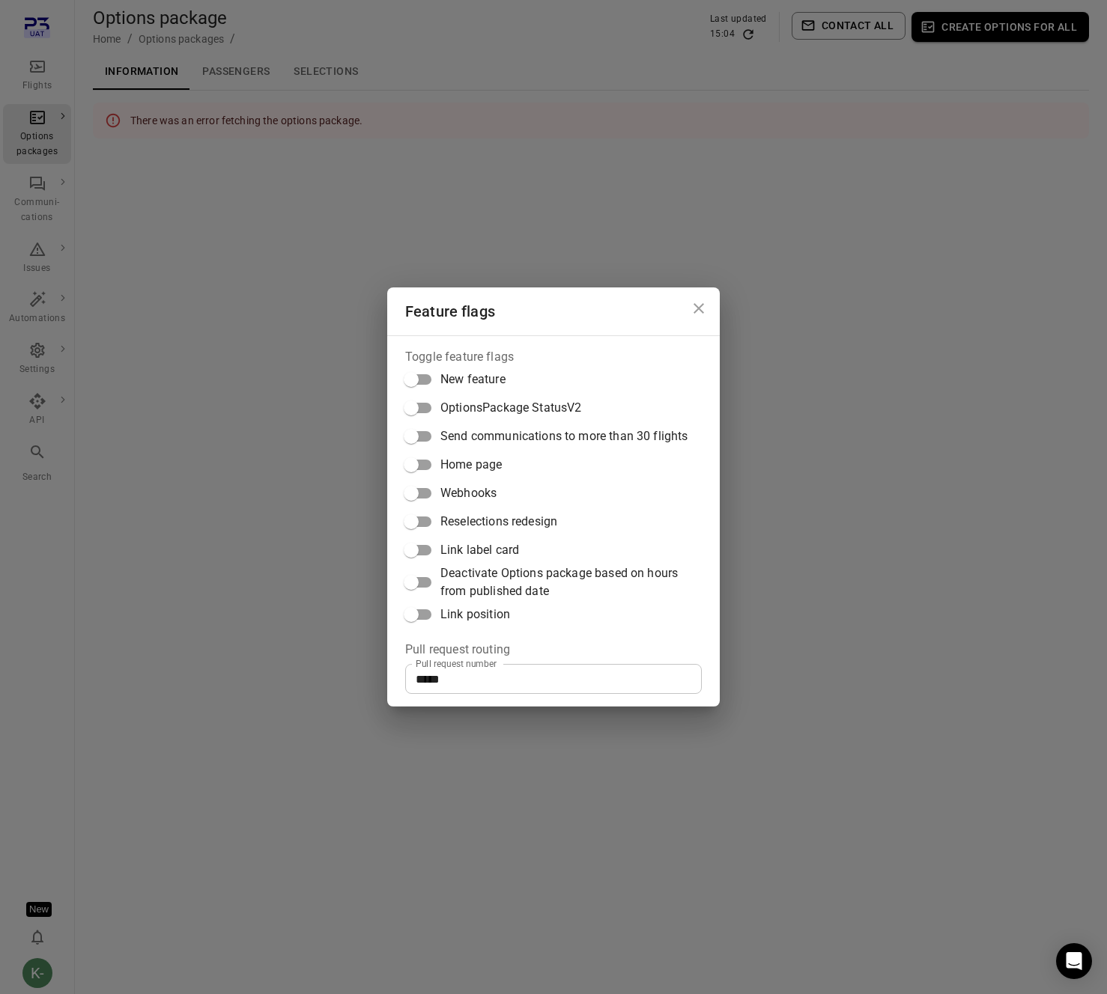
click at [296, 349] on div "Feature flags Toggle feature flags New feature OptionsPackage StatusV2 Send com…" at bounding box center [553, 497] width 1107 height 994
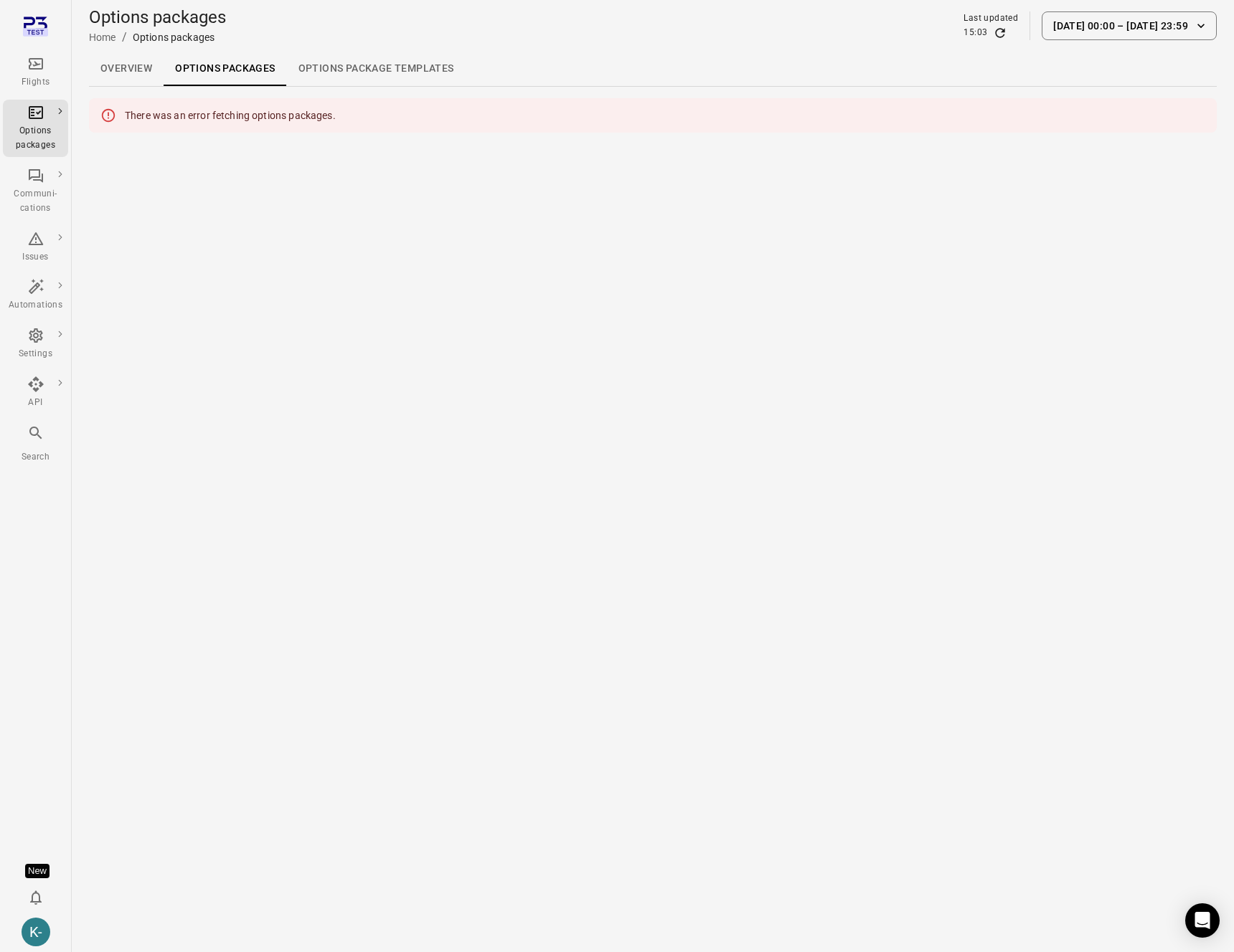
click at [371, 286] on main "Options packages Home / Options packages Last updated 15:03 [DATE] 00:00 [DATE]…" at bounding box center [652, 476] width 1162 height 952
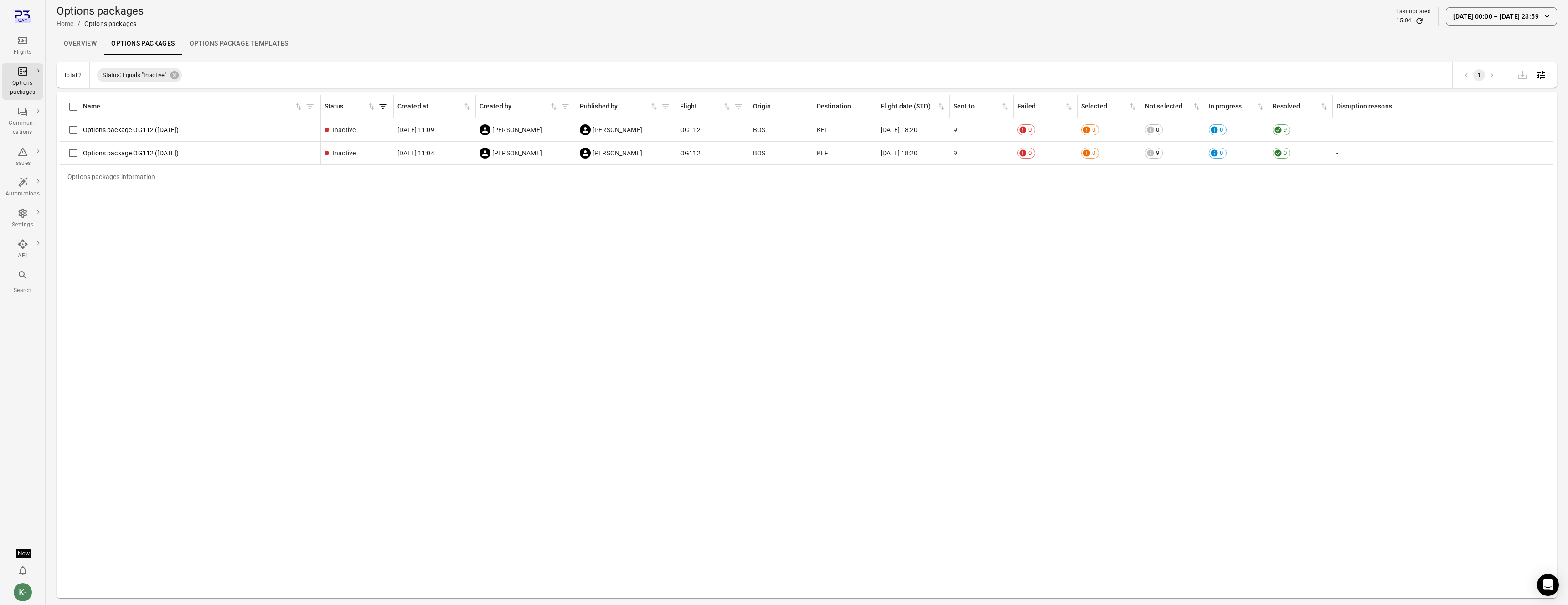
scroll to position [0, 46]
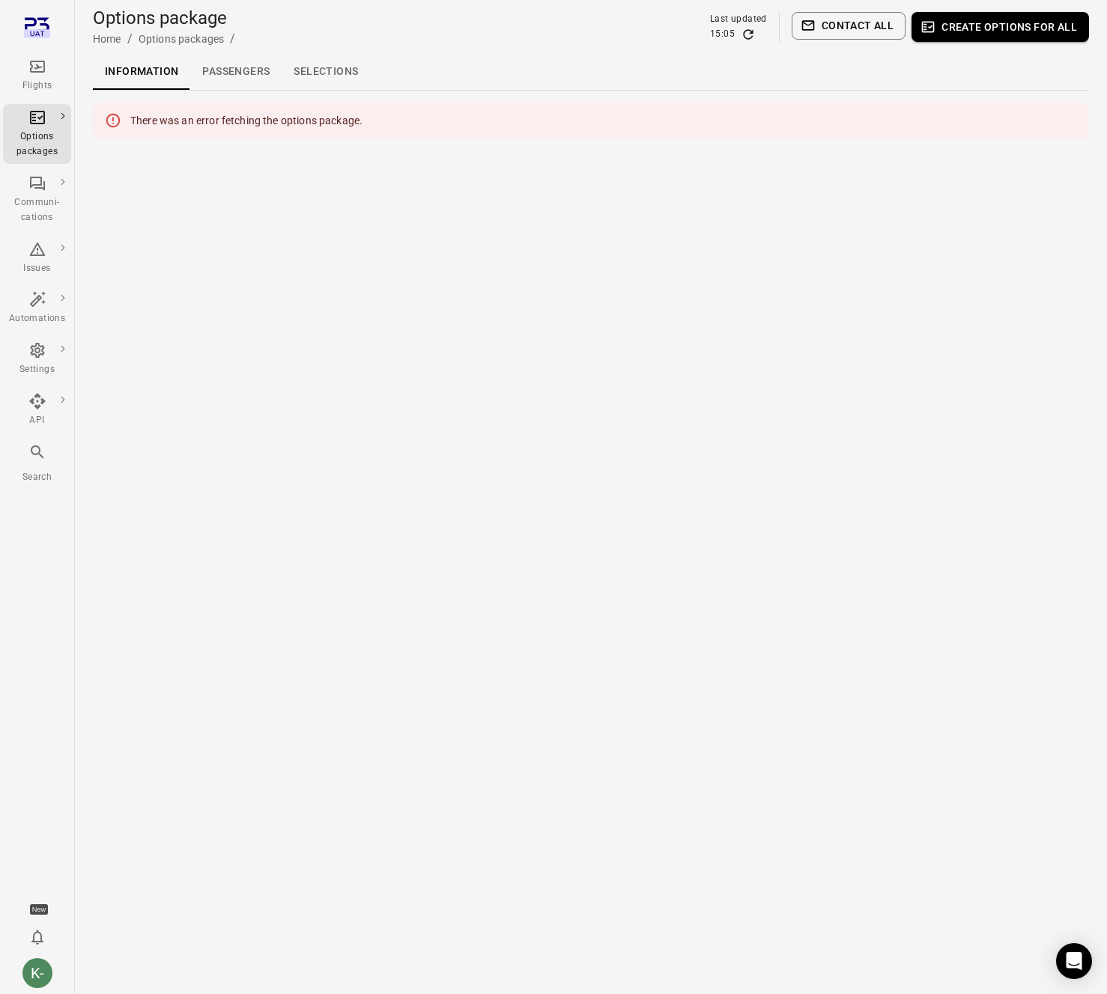
click at [834, 298] on main "Options package Home / Options packages / Last updated 15:05 Contact all Create…" at bounding box center [591, 497] width 1032 height 994
click at [817, 407] on main "Options package Home / Options packages / Last updated 15:05 Contact all Create…" at bounding box center [591, 497] width 1032 height 994
